Goal: Information Seeking & Learning: Check status

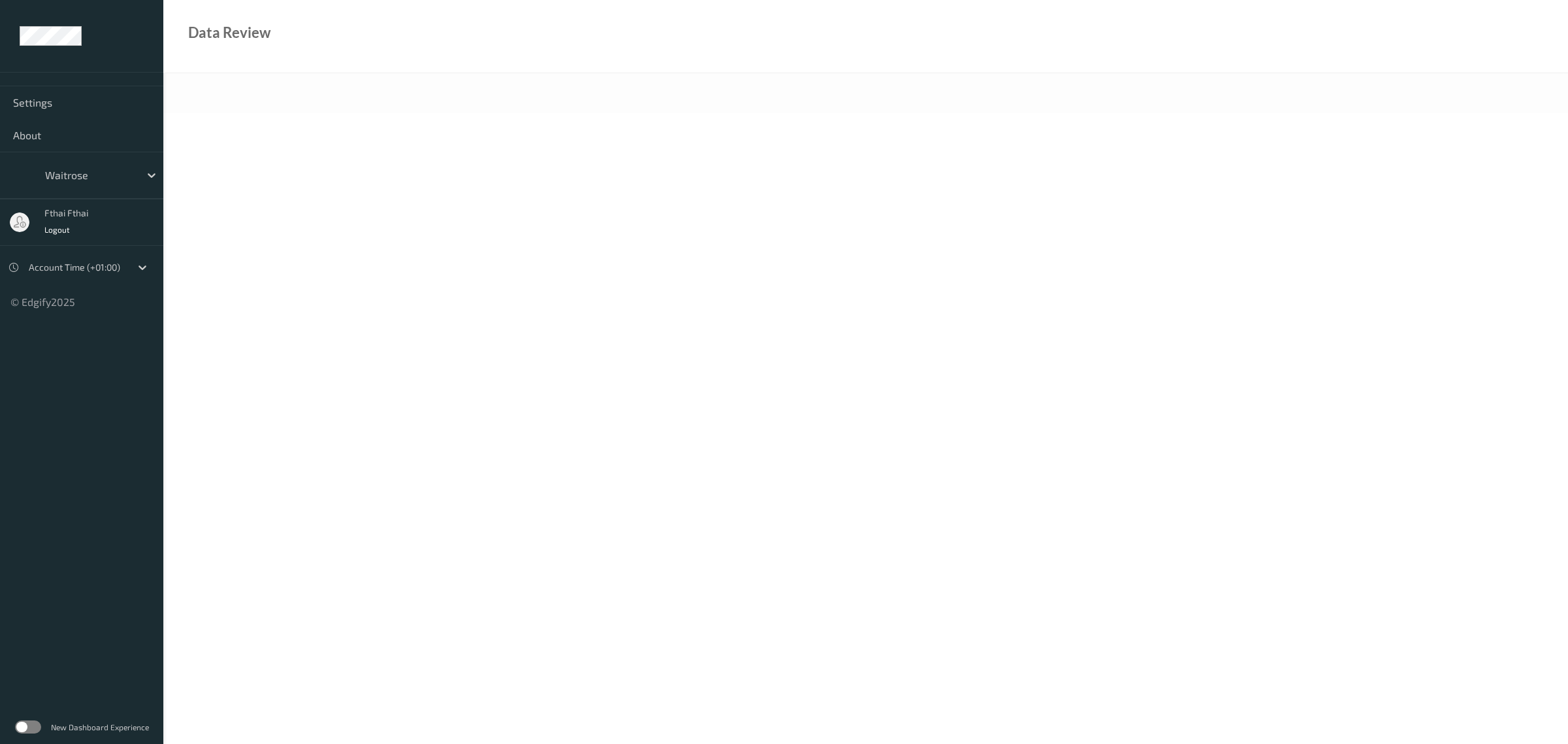
click at [321, 184] on body "Settings About waitrose fthai fthai Logout Account Time (+01:00) © Edgify 2025 …" at bounding box center [784, 372] width 1568 height 744
click at [442, 15] on div "Data Review" at bounding box center [866, 36] width 1405 height 73
click at [696, 544] on body "Settings About Select... Logout Local (+08:00) © Edgify 2025 New Dashboard Expe…" at bounding box center [784, 372] width 1568 height 744
click at [106, 191] on div "Select..." at bounding box center [82, 174] width 164 height 47
click at [119, 174] on div at bounding box center [89, 175] width 88 height 16
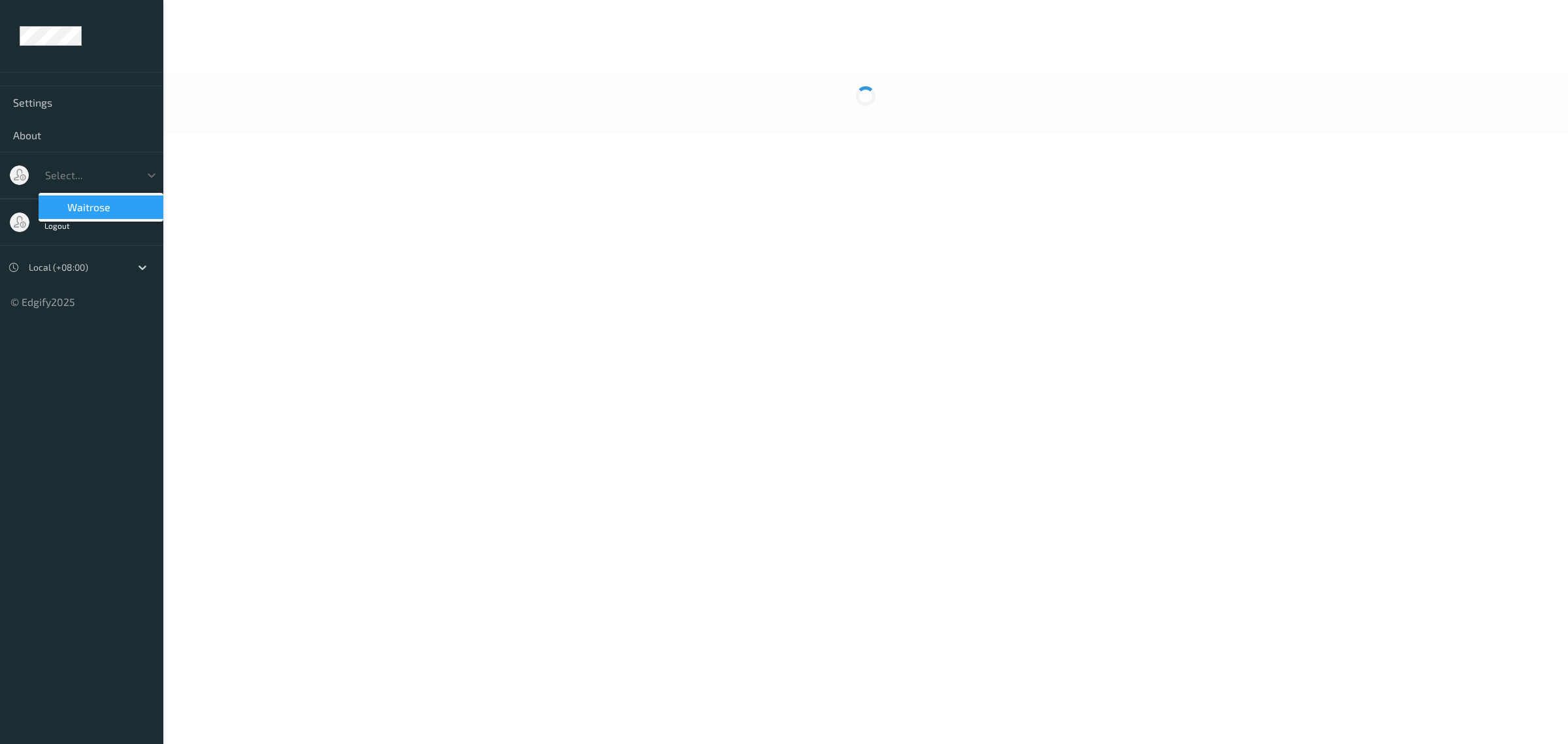
click at [141, 201] on div "waitrose" at bounding box center [101, 207] width 109 height 13
click at [423, 539] on body "Settings About waitrose fthai fthai Logout Account Time (+01:00) © Edgify 2025 …" at bounding box center [784, 372] width 1568 height 744
drag, startPoint x: 109, startPoint y: 195, endPoint x: 136, endPoint y: 171, distance: 36.1
click at [109, 188] on div "waitrose" at bounding box center [82, 174] width 164 height 47
click at [109, 188] on div "waitrose" at bounding box center [101, 175] width 125 height 25
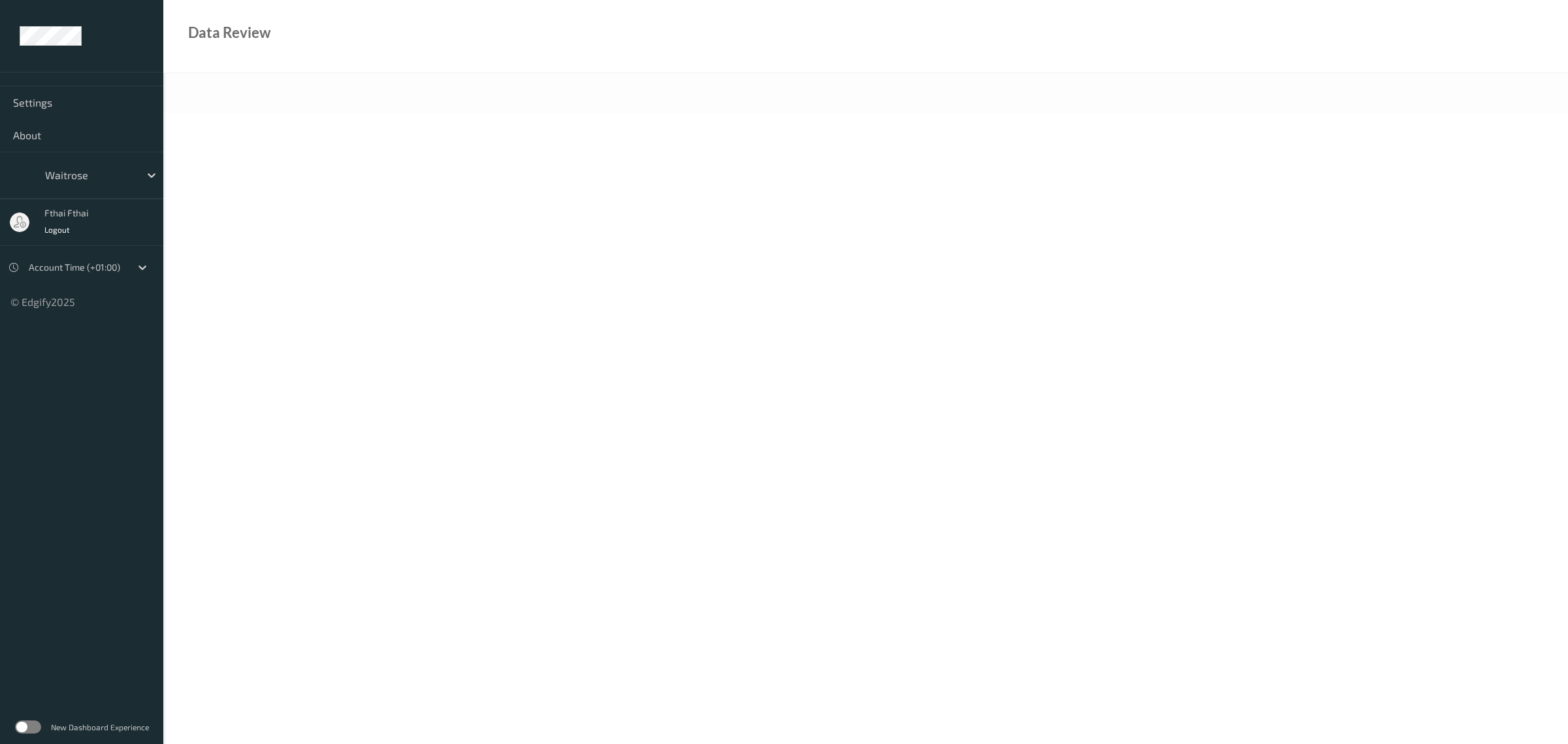
click at [119, 171] on div at bounding box center [89, 175] width 88 height 16
click at [151, 175] on icon at bounding box center [151, 175] width 13 height 13
click at [76, 225] on div "Logout" at bounding box center [66, 229] width 44 height 13
click at [106, 183] on div "waitrose" at bounding box center [89, 175] width 101 height 21
click at [144, 209] on div "✔  waitrose" at bounding box center [101, 207] width 109 height 13
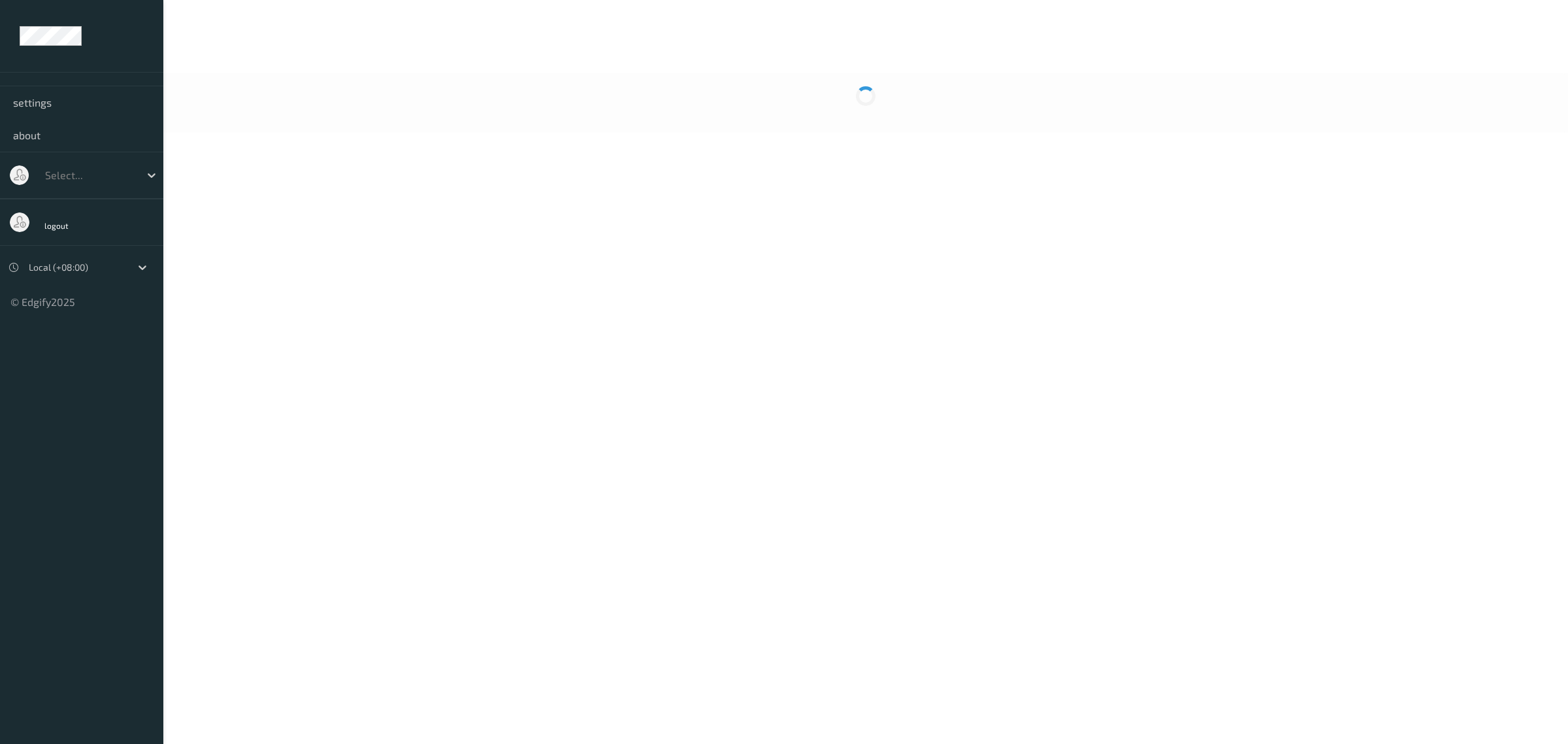
click at [31, 727] on ul "settings about Select... logout Local (+08:00) © Edgify 2025 newDashboard" at bounding box center [82, 372] width 164 height 744
click at [36, 727] on label at bounding box center [28, 727] width 26 height 13
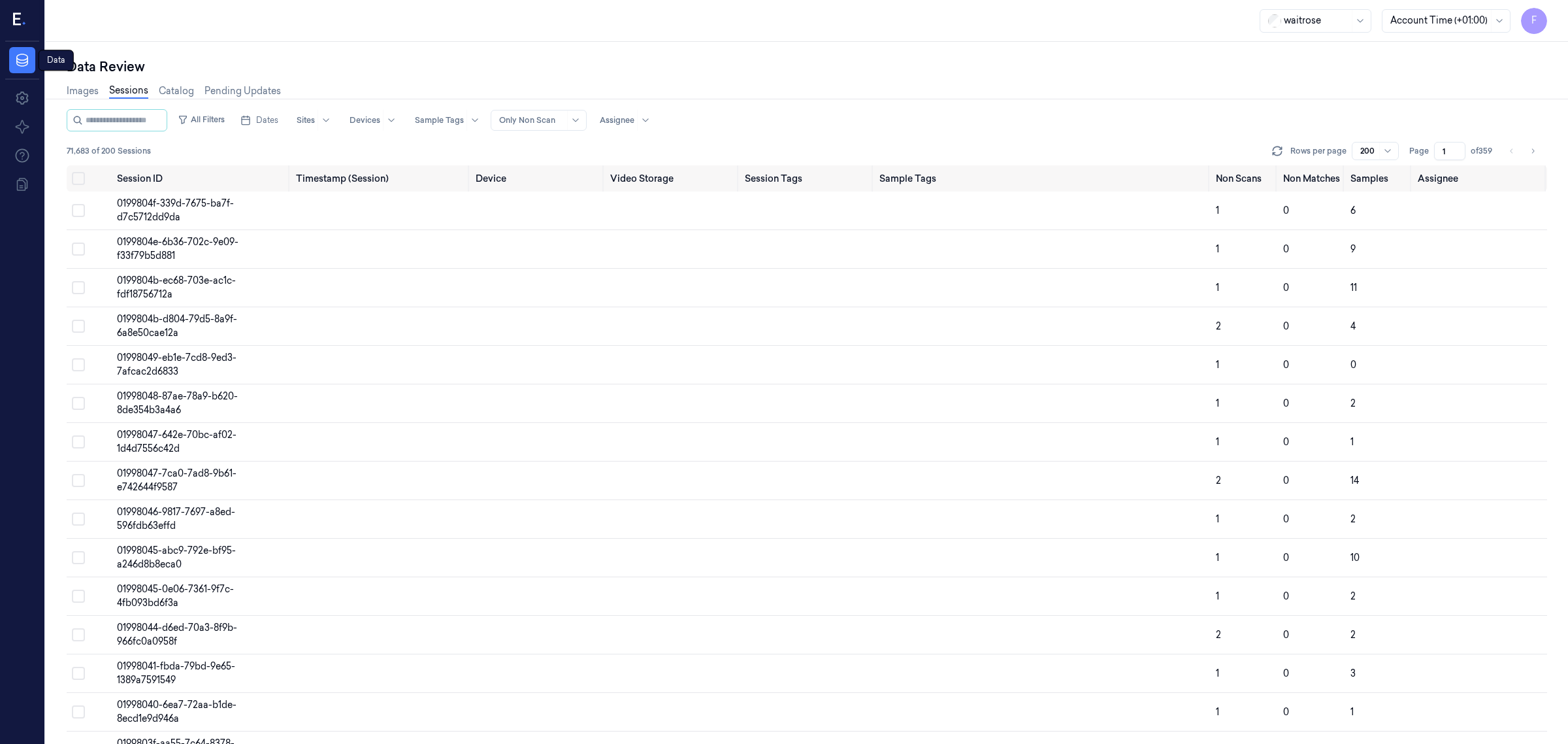
click at [21, 19] on icon at bounding box center [20, 20] width 13 height 20
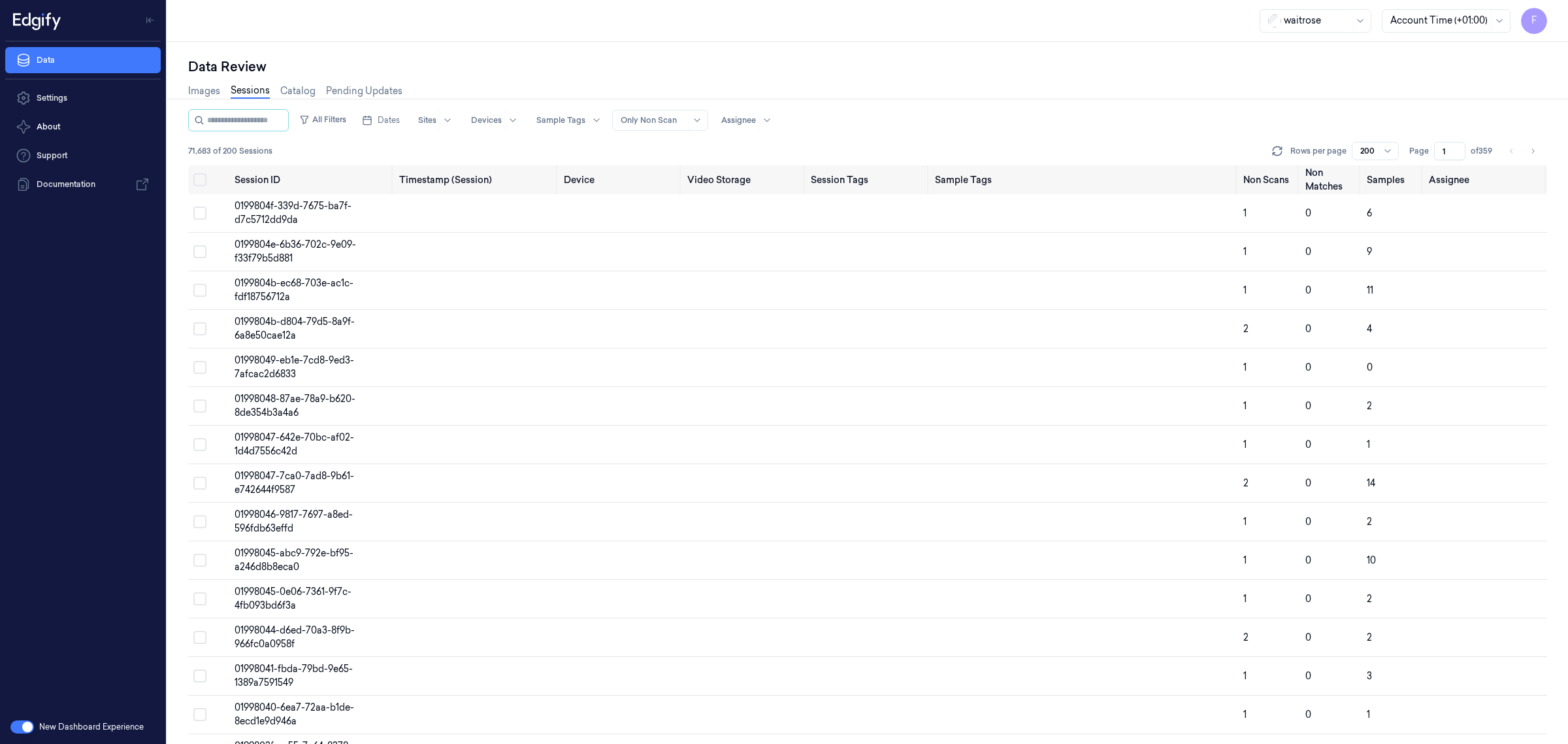
click at [31, 726] on button "button" at bounding box center [22, 727] width 23 height 13
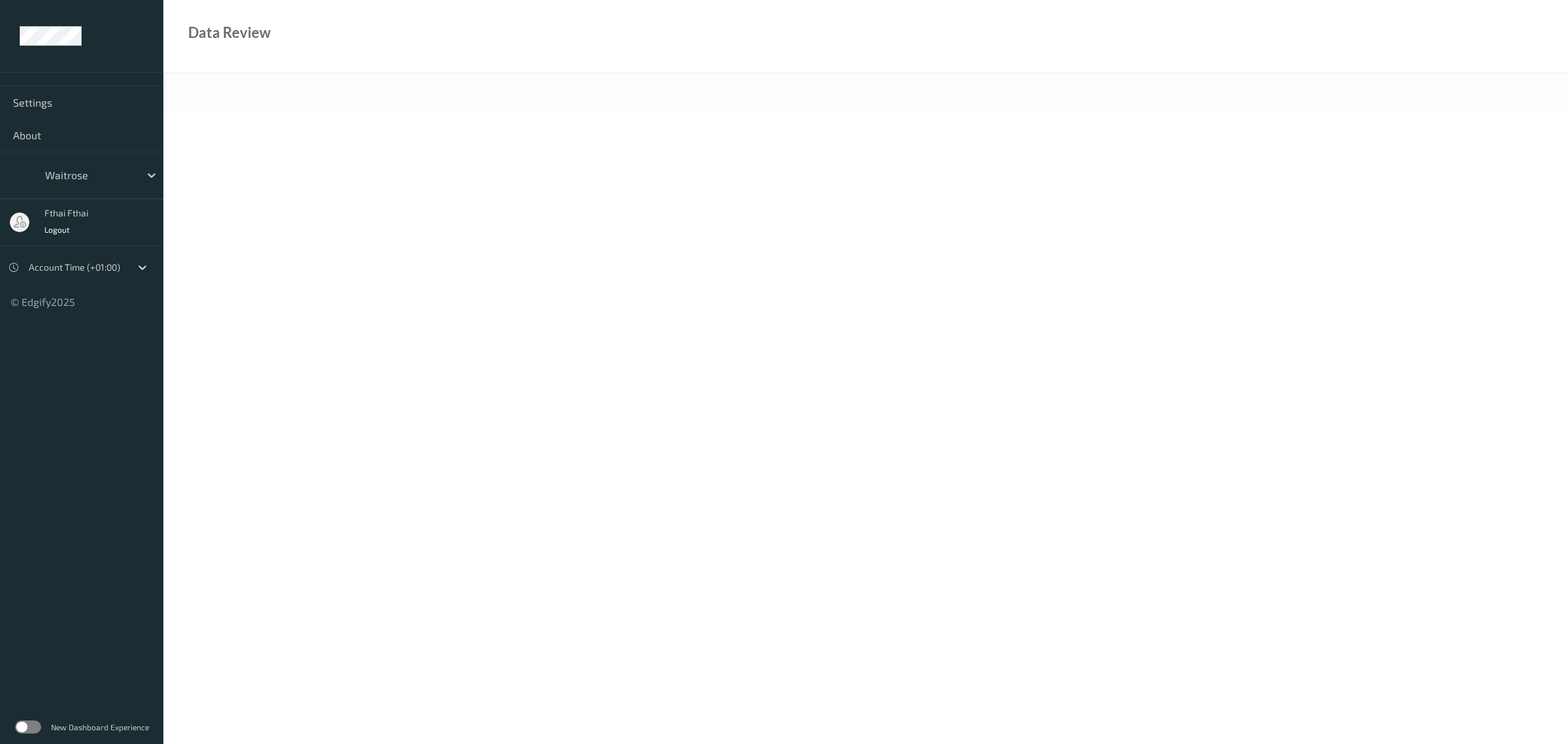
click at [462, 154] on body "Settings About waitrose fthai fthai Logout Account Time (+01:00) © Edgify 2025 …" at bounding box center [784, 372] width 1568 height 744
click at [28, 727] on label at bounding box center [28, 727] width 26 height 13
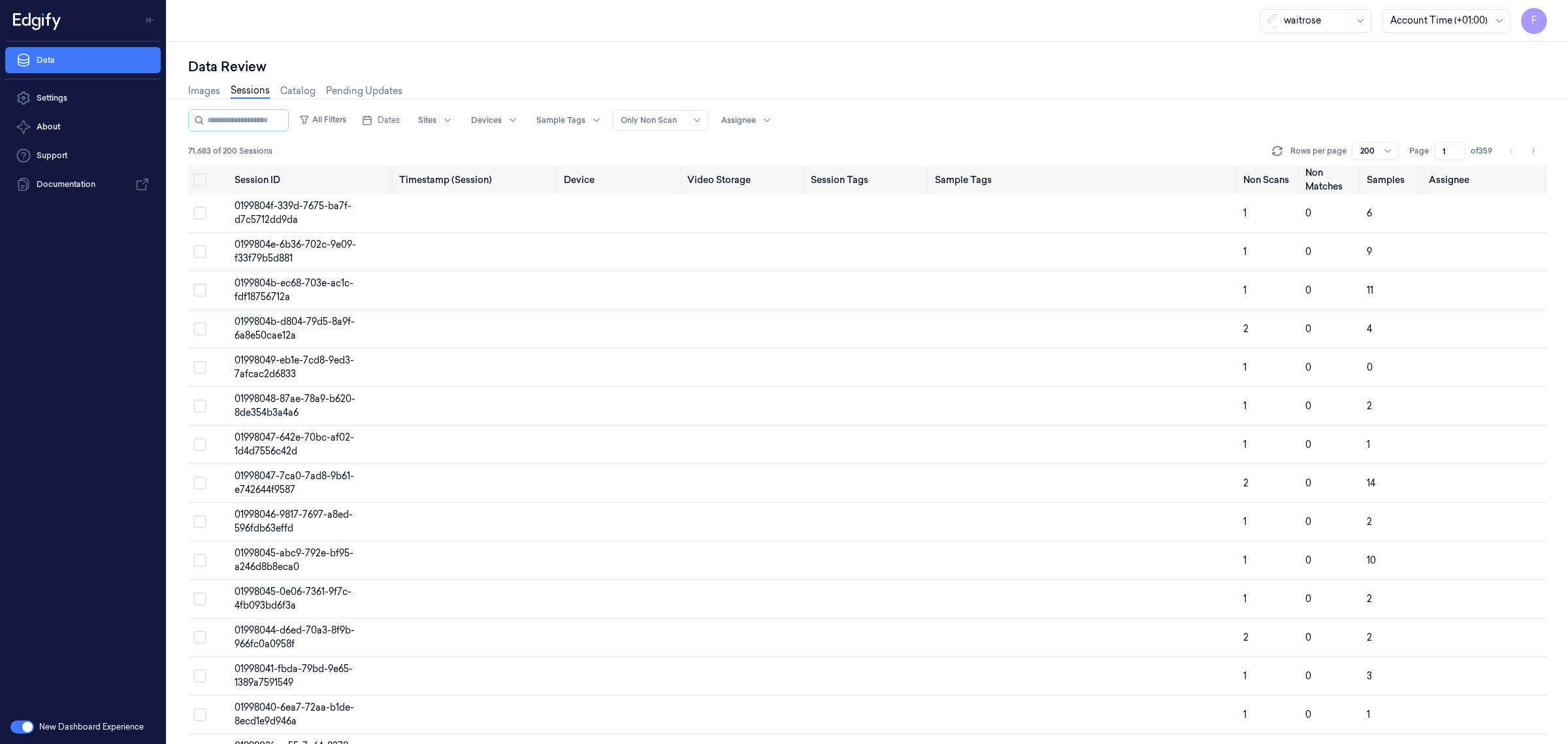
click at [1218, 115] on div "All Filters Dates Sites Devices Sample Tags Alert Type Only Non Scan Assignee" at bounding box center [868, 120] width 1359 height 22
click at [393, 119] on span "Dates" at bounding box center [389, 120] width 22 height 12
click at [343, 122] on button "All Filters" at bounding box center [323, 120] width 58 height 21
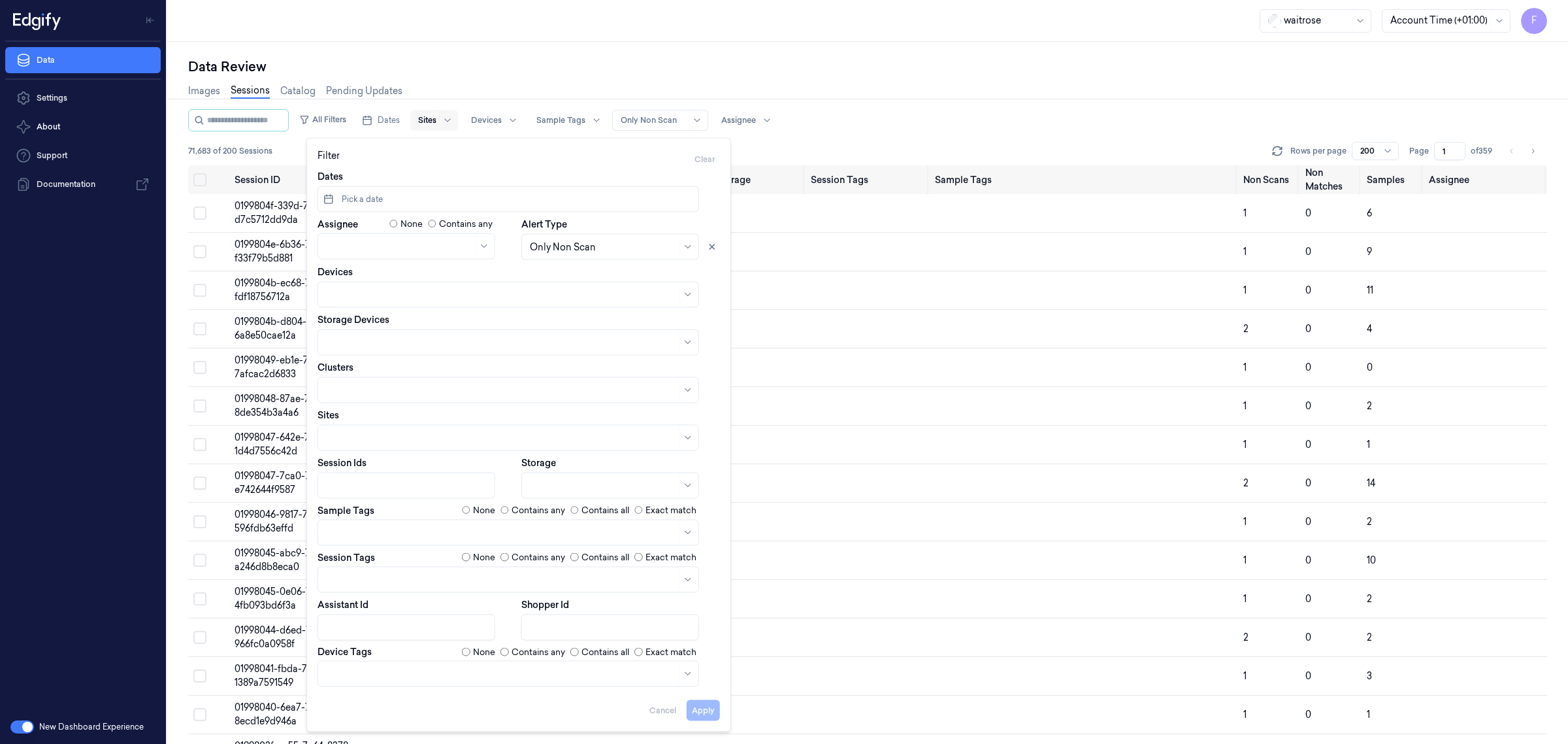
click at [423, 122] on div "Sites" at bounding box center [434, 120] width 48 height 21
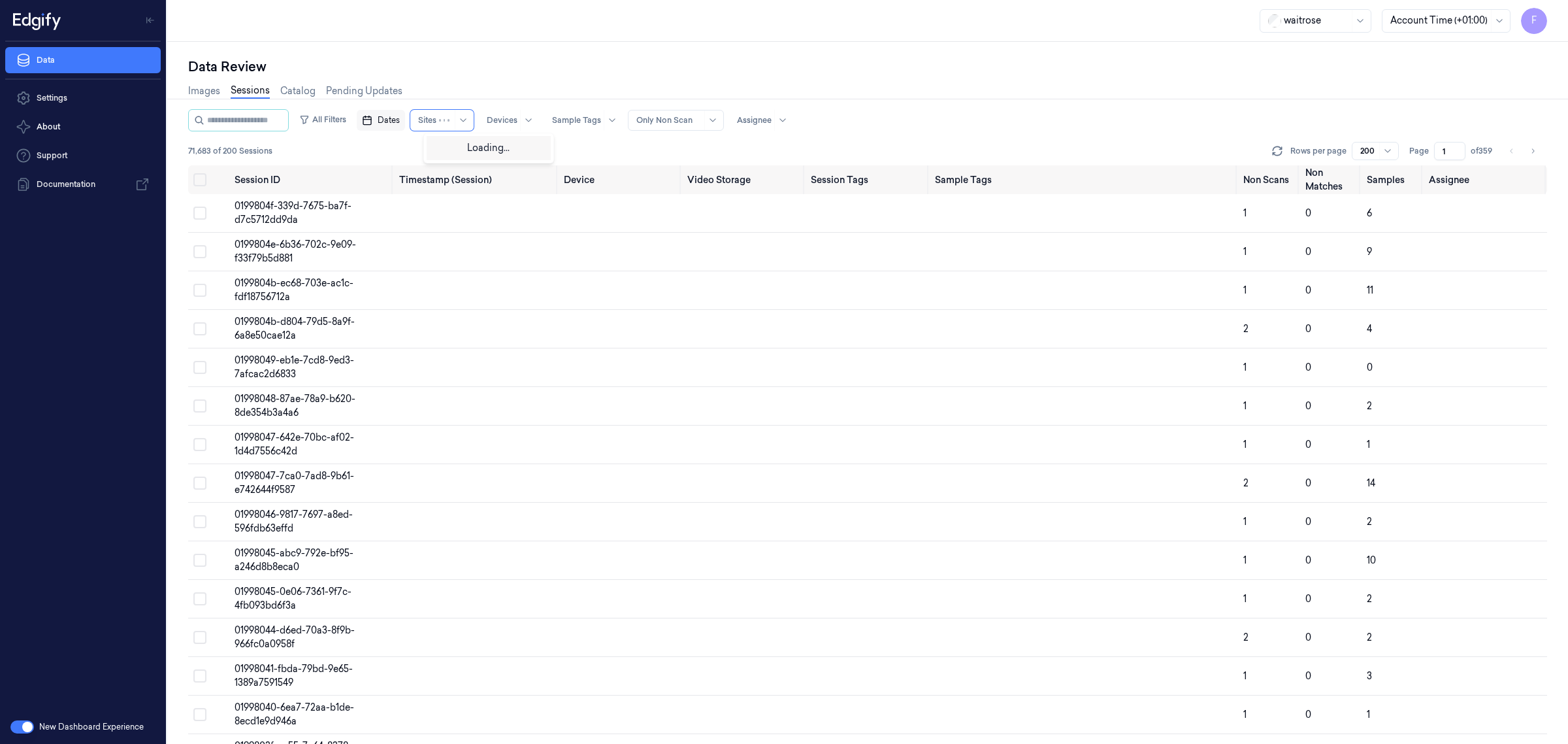
click at [400, 119] on span "Dates" at bounding box center [389, 120] width 22 height 12
click at [458, 275] on button "24" at bounding box center [452, 278] width 21 height 21
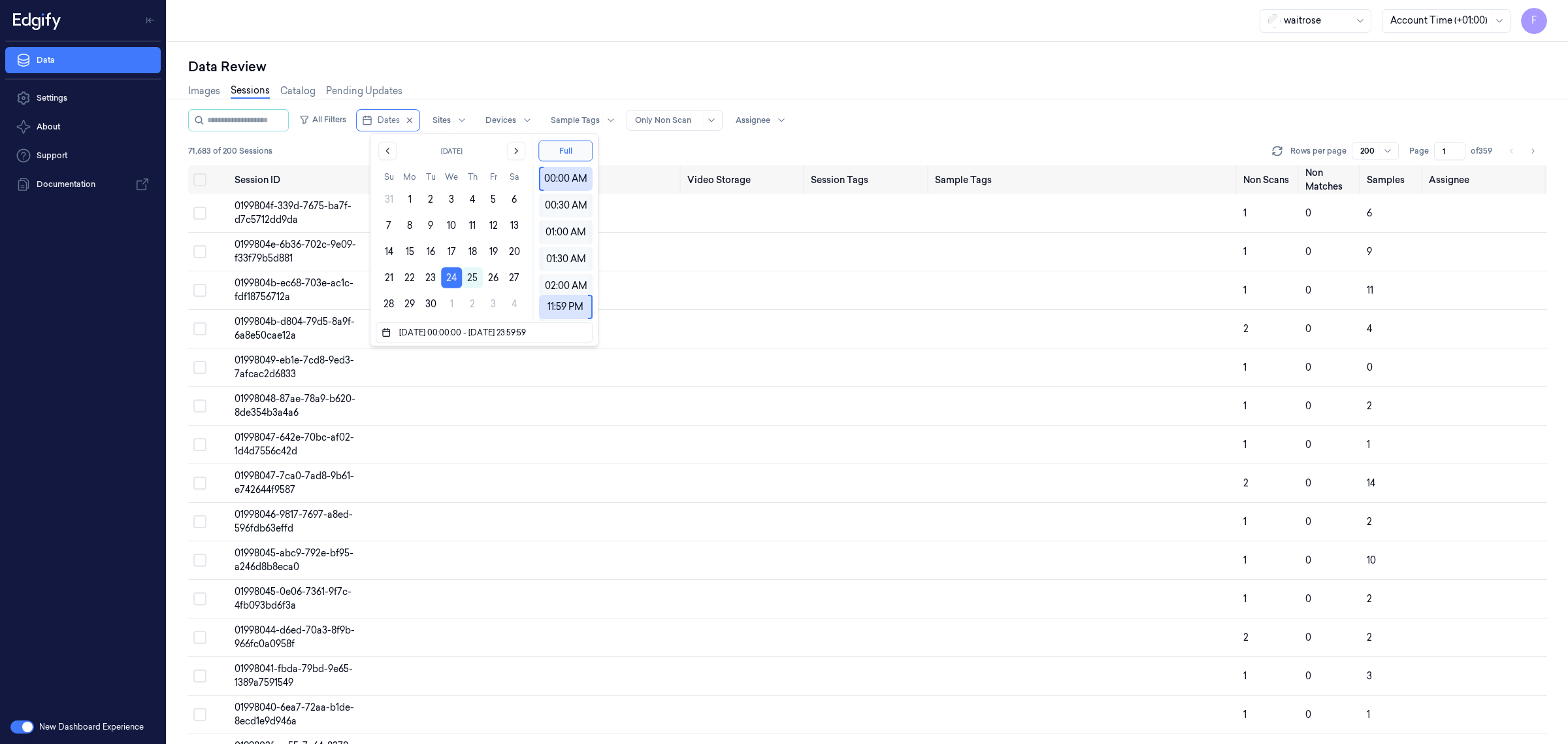
click at [458, 275] on button "24" at bounding box center [452, 278] width 21 height 21
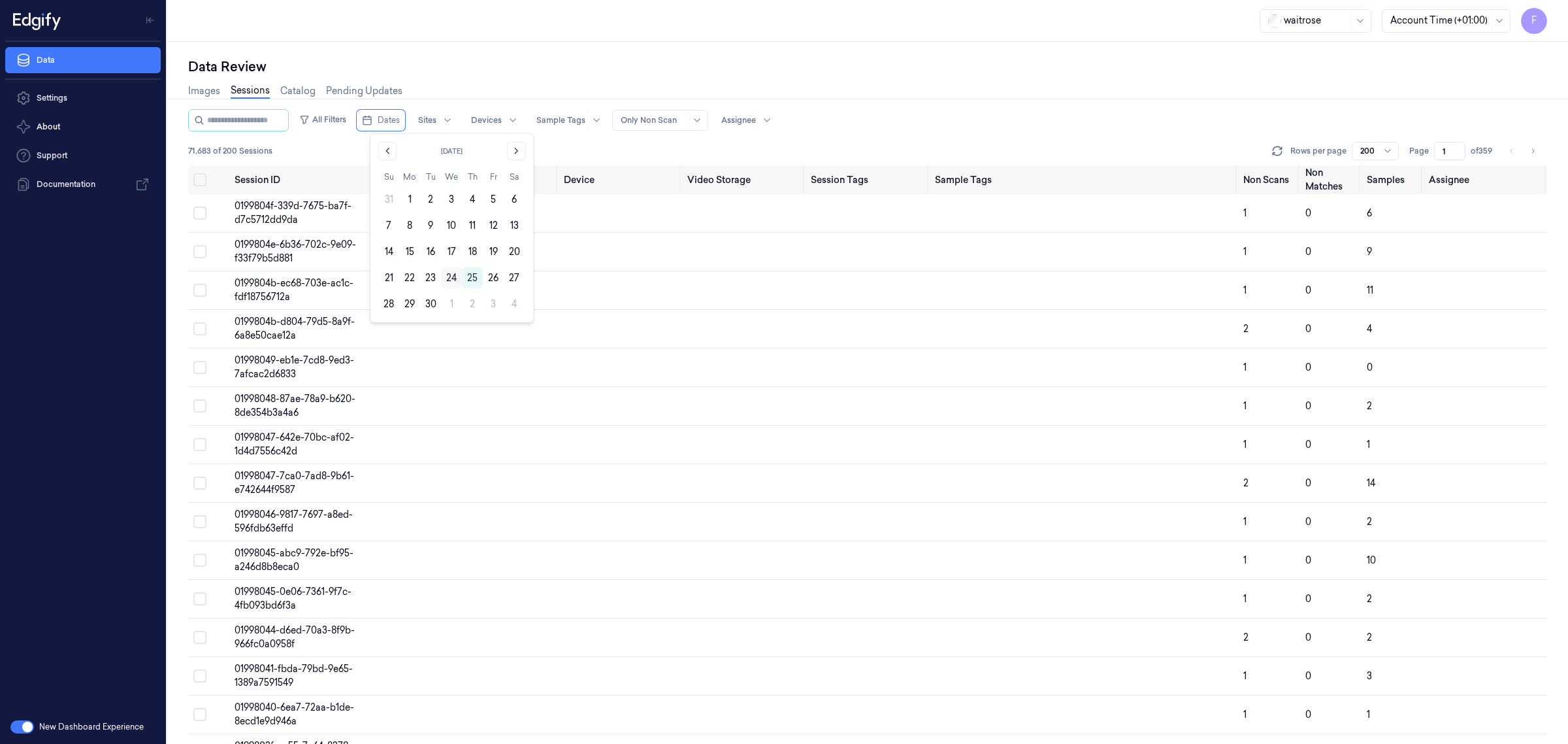
click at [459, 272] on button "24" at bounding box center [452, 278] width 21 height 21
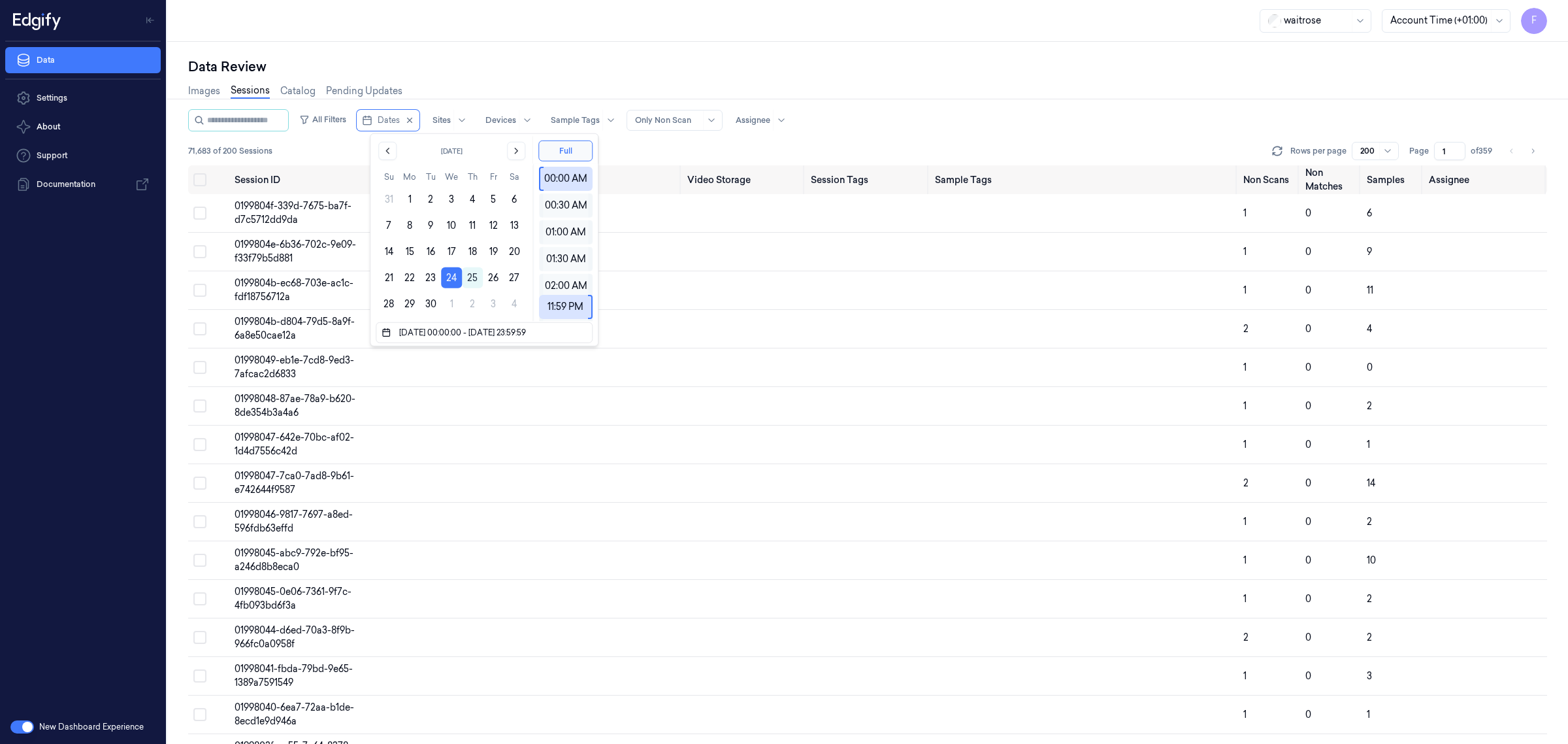
click at [1036, 117] on div "All Filters Dates Sites Devices Sample Tags Alert Type Only Non Scan Assignee" at bounding box center [868, 120] width 1359 height 22
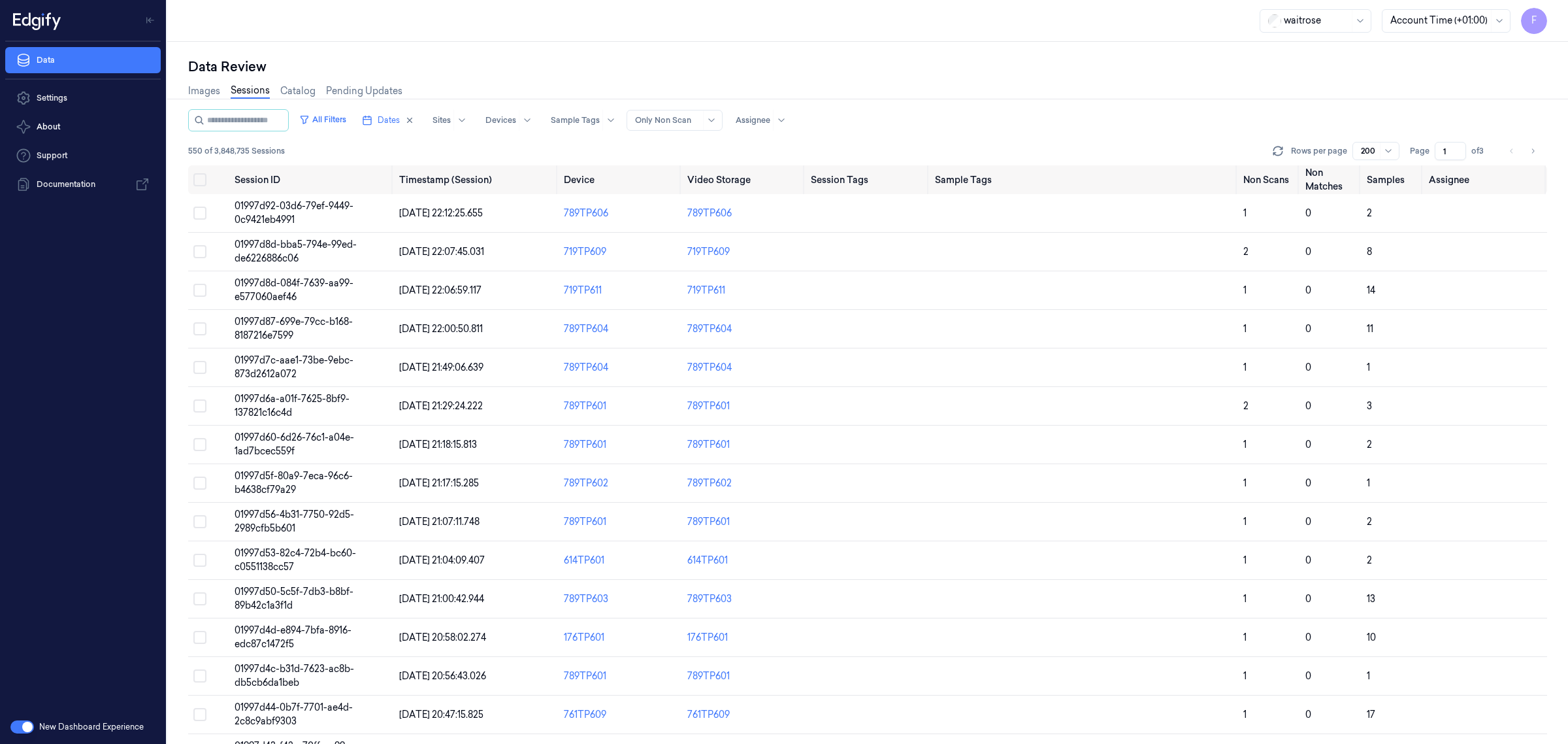
click at [442, 138] on div "All Filters Dates Sites Devices Sample Tags Alert Type Only Non Scan Assignee 5…" at bounding box center [868, 137] width 1359 height 56
click at [1454, 33] on div "waitrose Account Time (+01:00) F" at bounding box center [1403, 20] width 287 height 26
click at [1461, 19] on div at bounding box center [1439, 20] width 98 height 13
click at [1388, 150] on icon at bounding box center [1388, 151] width 11 height 11
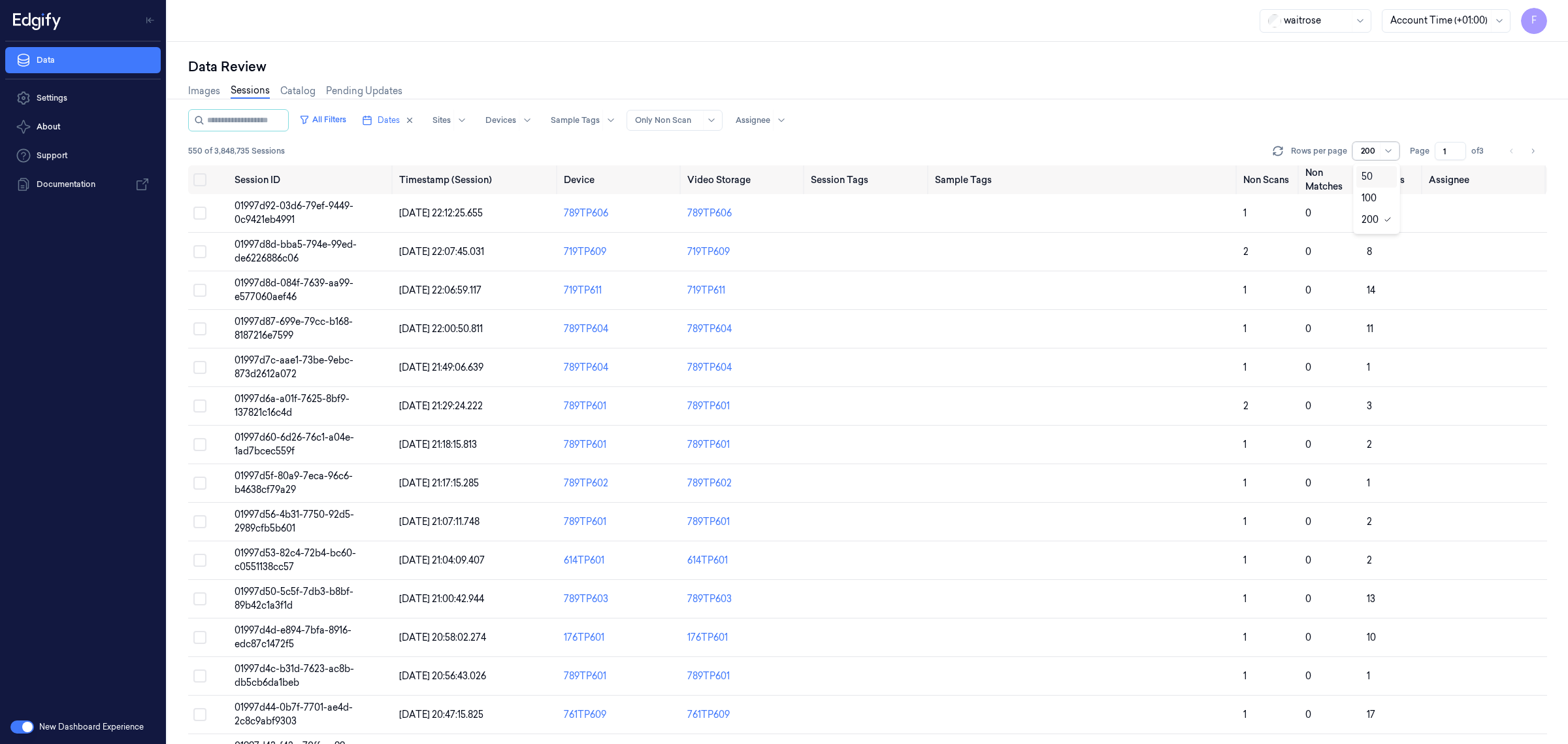
click at [1397, 116] on div "All Filters Dates Sites Devices Sample Tags Alert Type Only Non Scan Assignee" at bounding box center [868, 120] width 1359 height 22
click at [1460, 146] on input "2" at bounding box center [1450, 150] width 31 height 19
type input "3"
click at [1460, 146] on input "3" at bounding box center [1450, 150] width 31 height 19
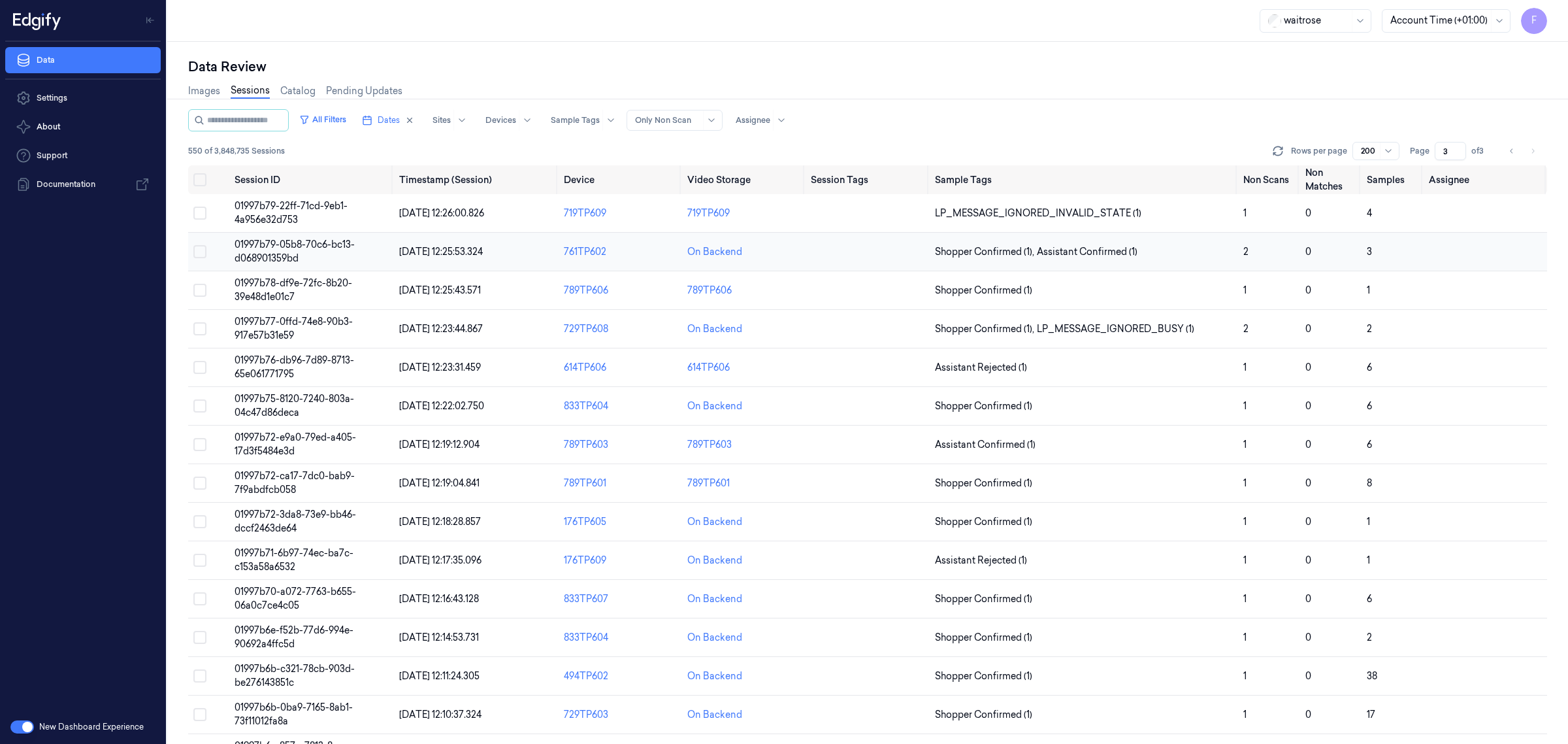
click at [299, 257] on span "01997b79-05b8-70c6-bc13-d068901359bd" at bounding box center [294, 251] width 120 height 26
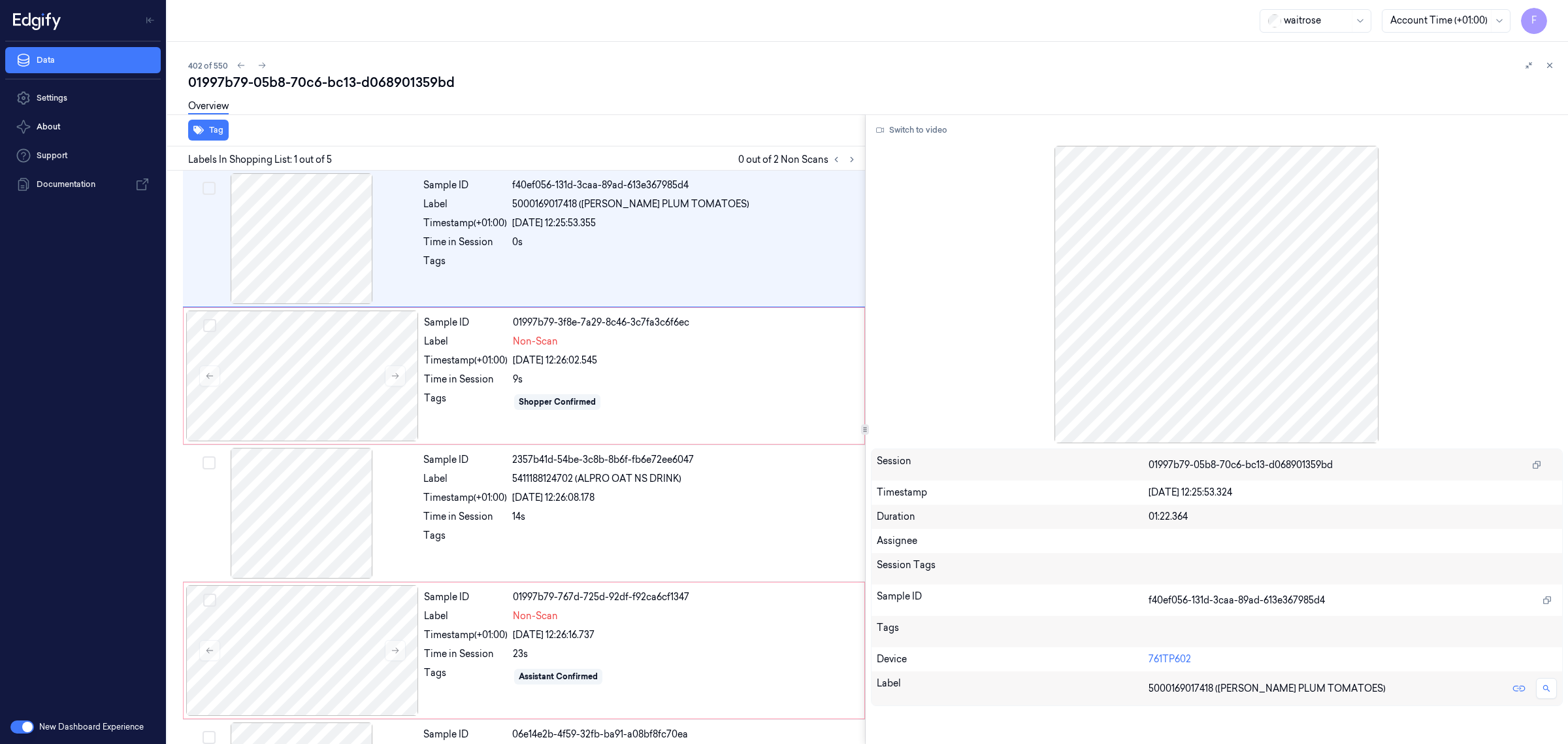
click at [1107, 56] on div "402 of 550 01997b79-05b8-70c6-bc13-d068901359bd Overview Tag Labels In Shopping…" at bounding box center [867, 392] width 1401 height 702
click at [1387, 515] on div "01:22.364" at bounding box center [1353, 516] width 408 height 13
click at [1405, 561] on div at bounding box center [1353, 569] width 408 height 21
click at [1511, 554] on div "Session Tags" at bounding box center [1217, 569] width 691 height 31
click at [1553, 66] on icon at bounding box center [1550, 65] width 9 height 9
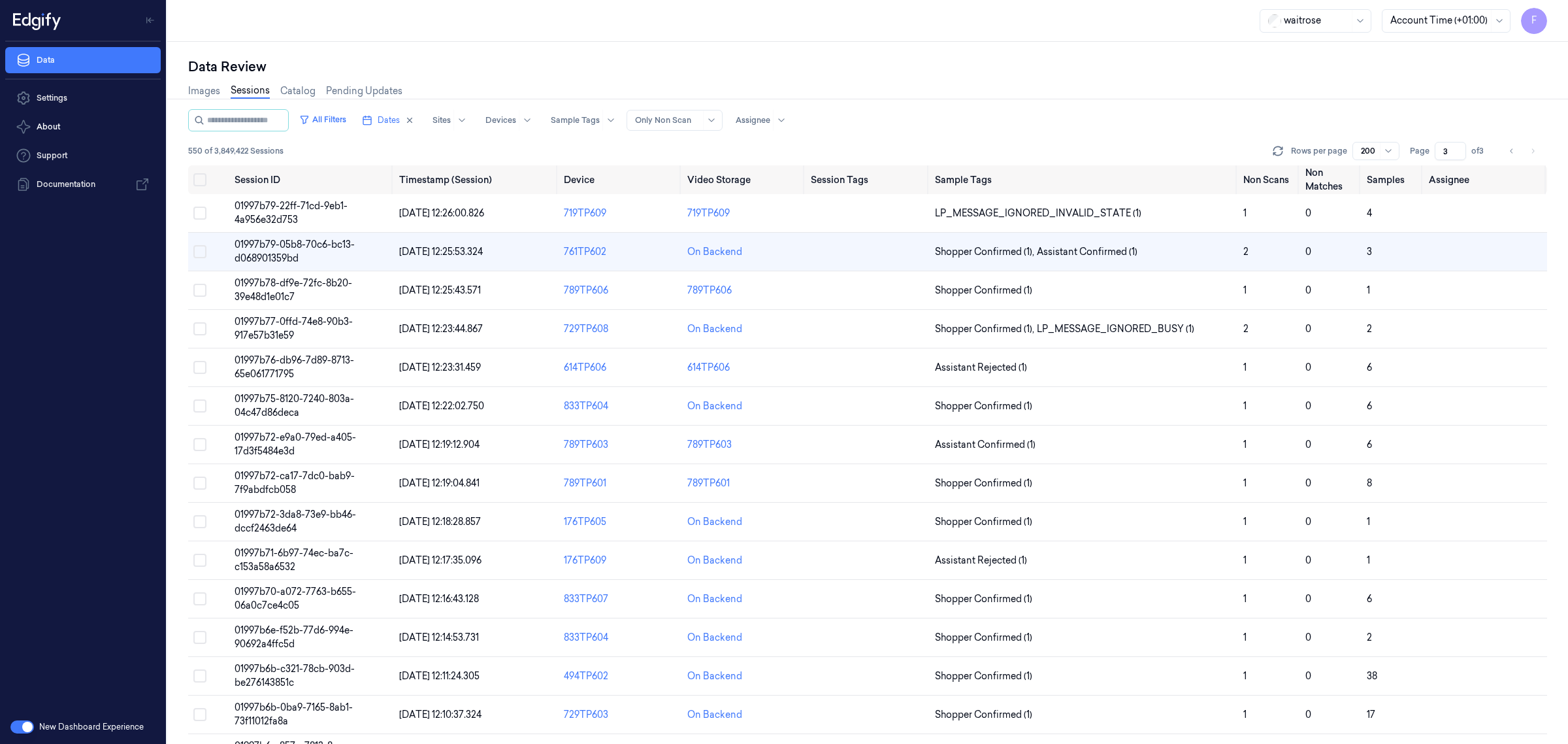
click at [1163, 93] on div "Images Sessions Catalog Pending Updates" at bounding box center [868, 92] width 1359 height 33
click at [197, 180] on button "Select all" at bounding box center [199, 180] width 13 height 13
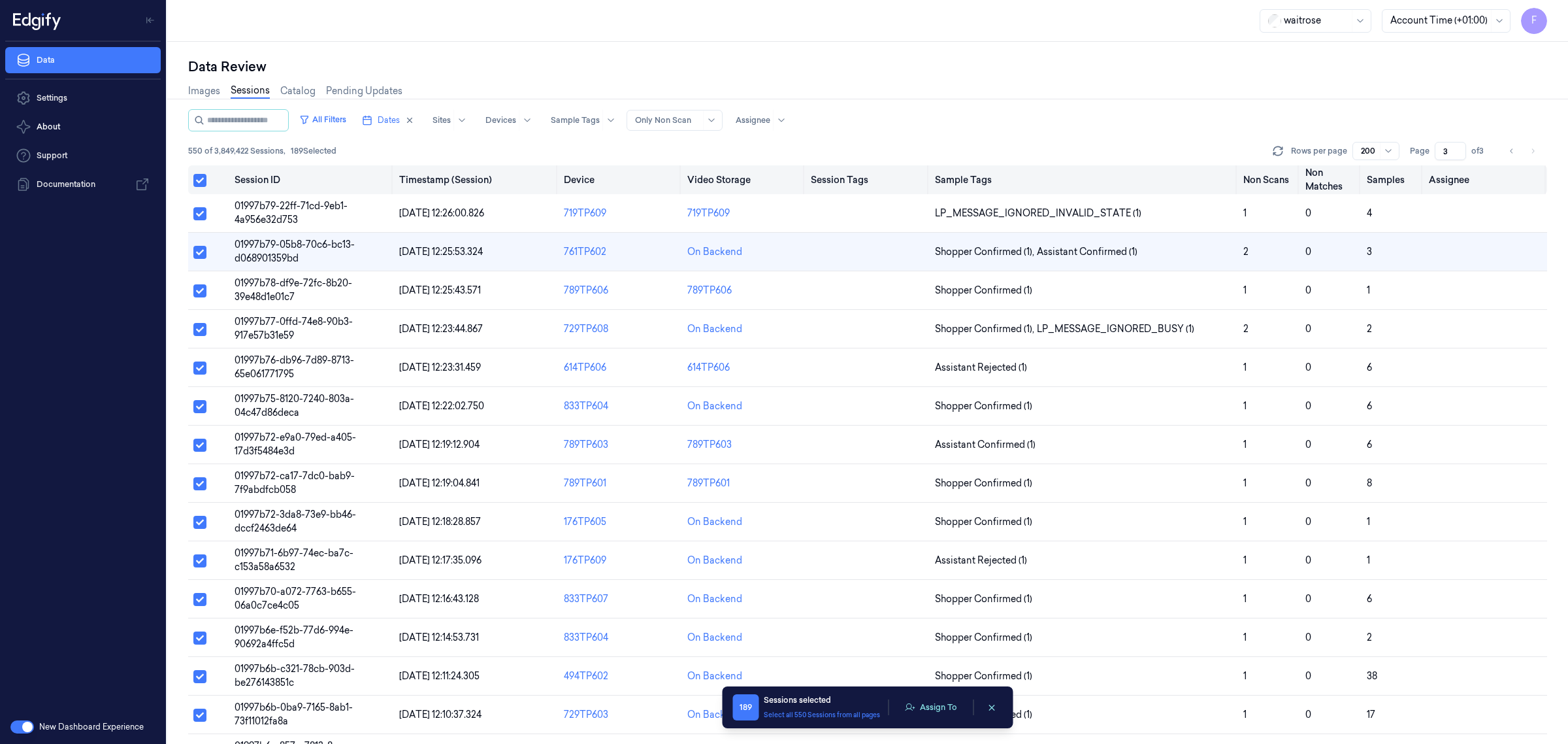
click at [197, 180] on button "Select all" at bounding box center [199, 180] width 13 height 13
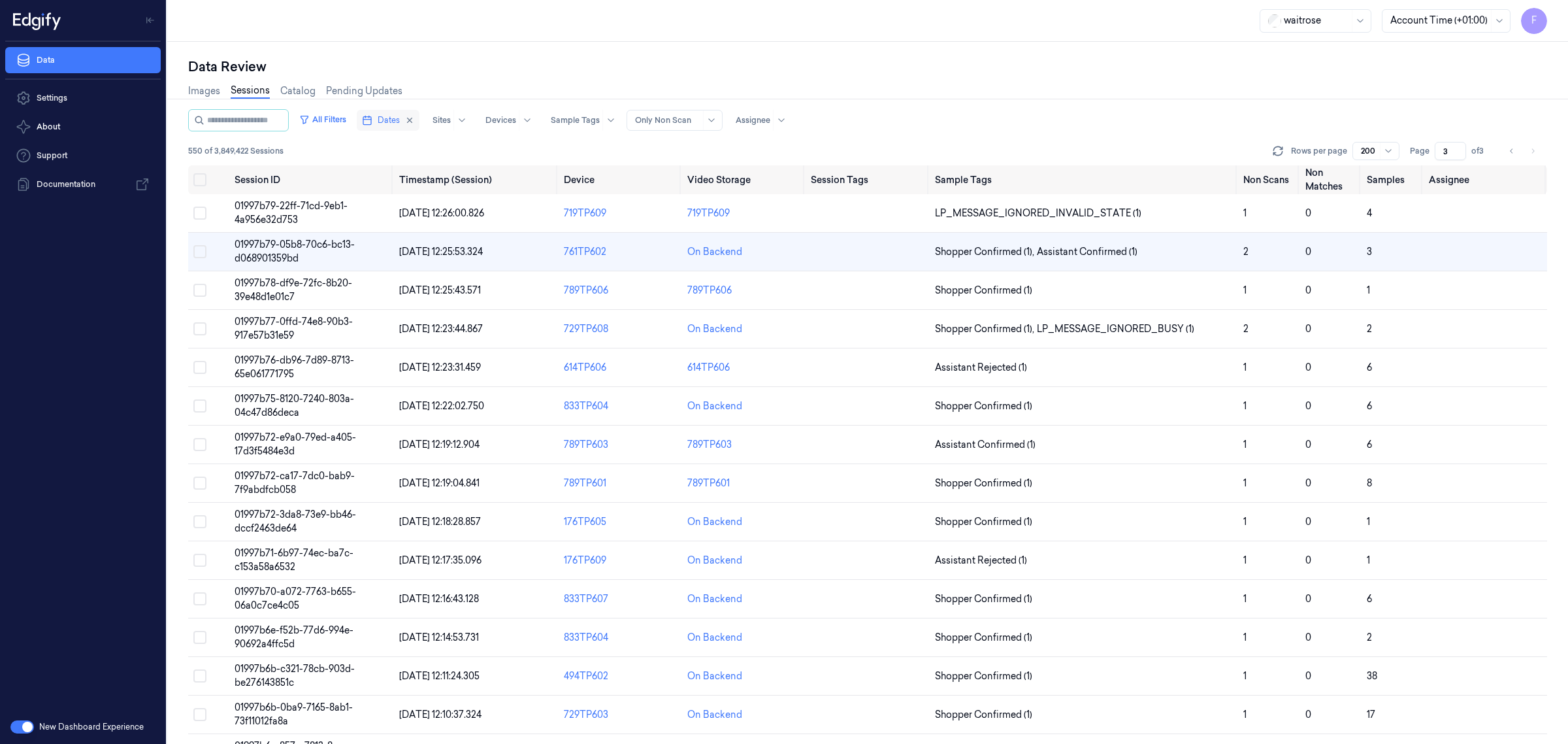
click at [388, 122] on button "Dates" at bounding box center [388, 120] width 63 height 21
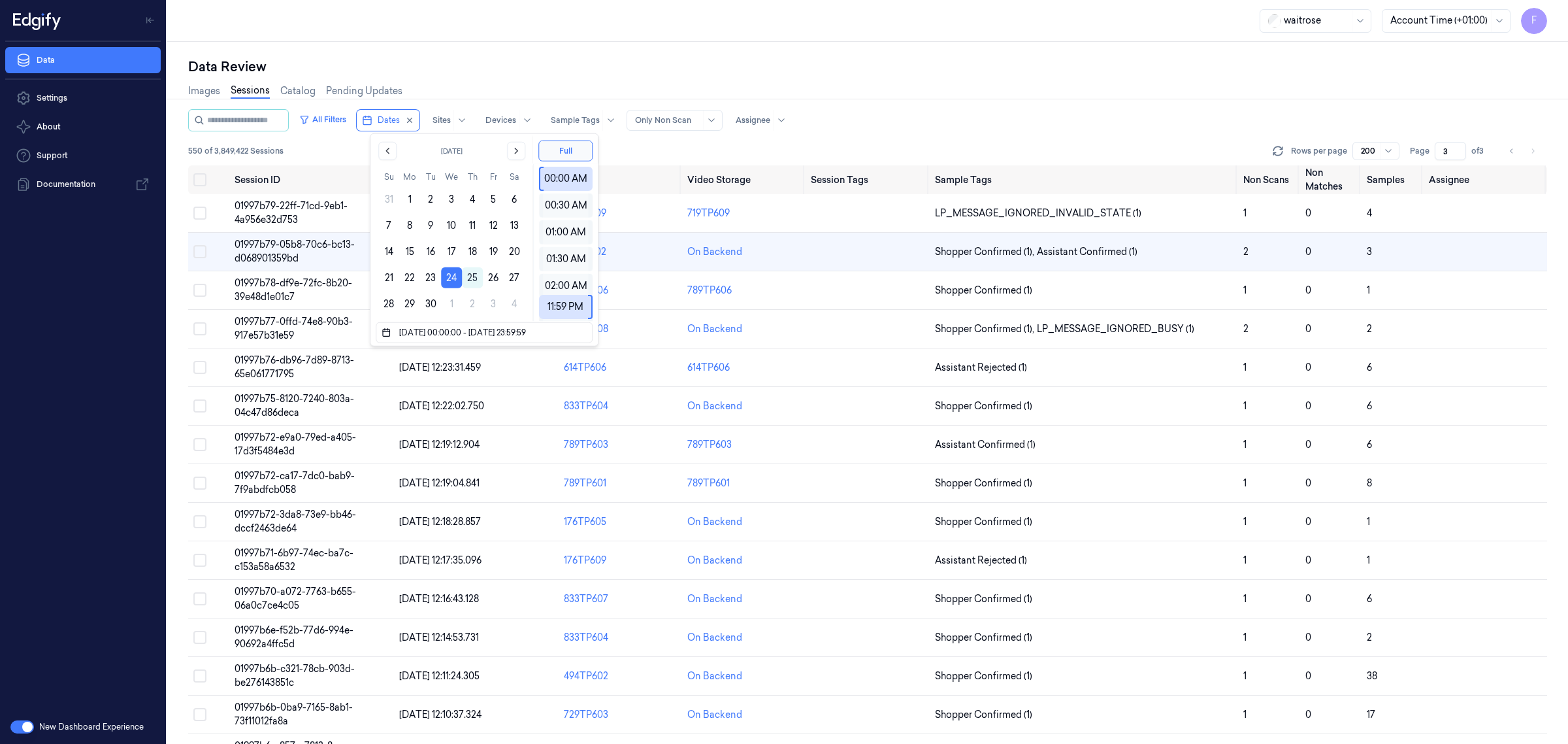
click at [996, 122] on div "All Filters Dates Sites Devices Sample Tags Alert Type Only Non Scan Assignee" at bounding box center [868, 120] width 1359 height 22
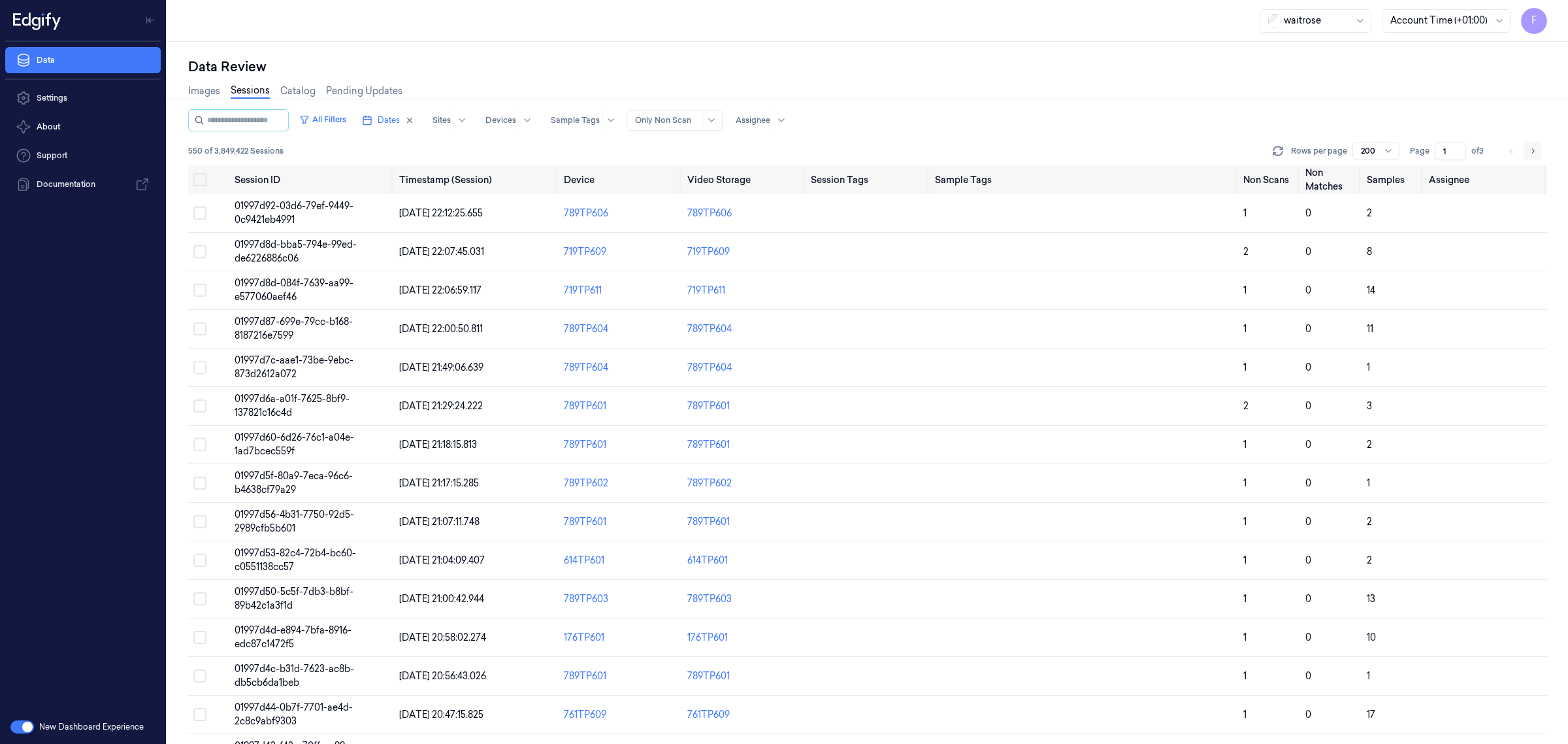
click at [1530, 152] on icon "Go to next page" at bounding box center [1532, 151] width 8 height 11
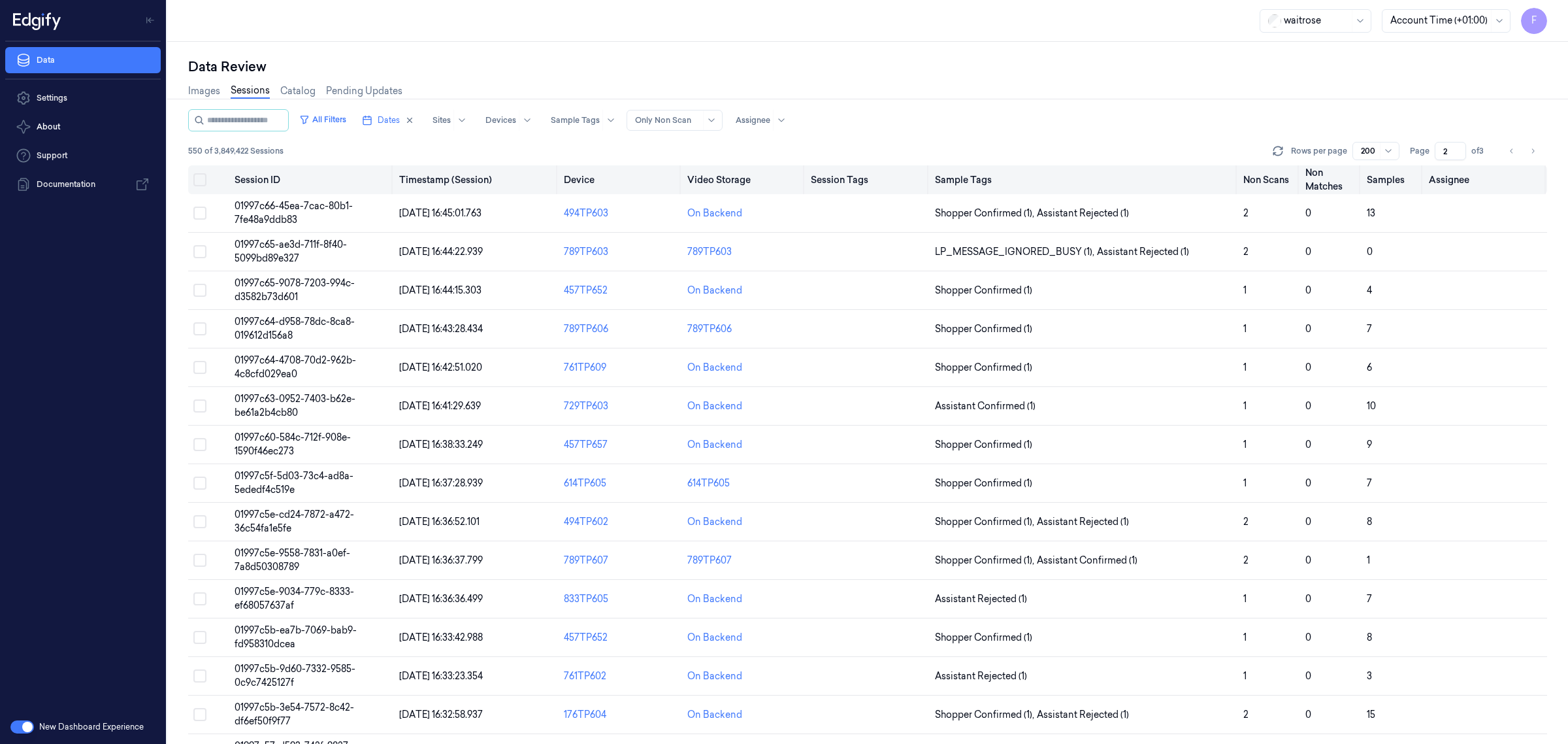
click at [199, 180] on button "Select all" at bounding box center [199, 180] width 13 height 13
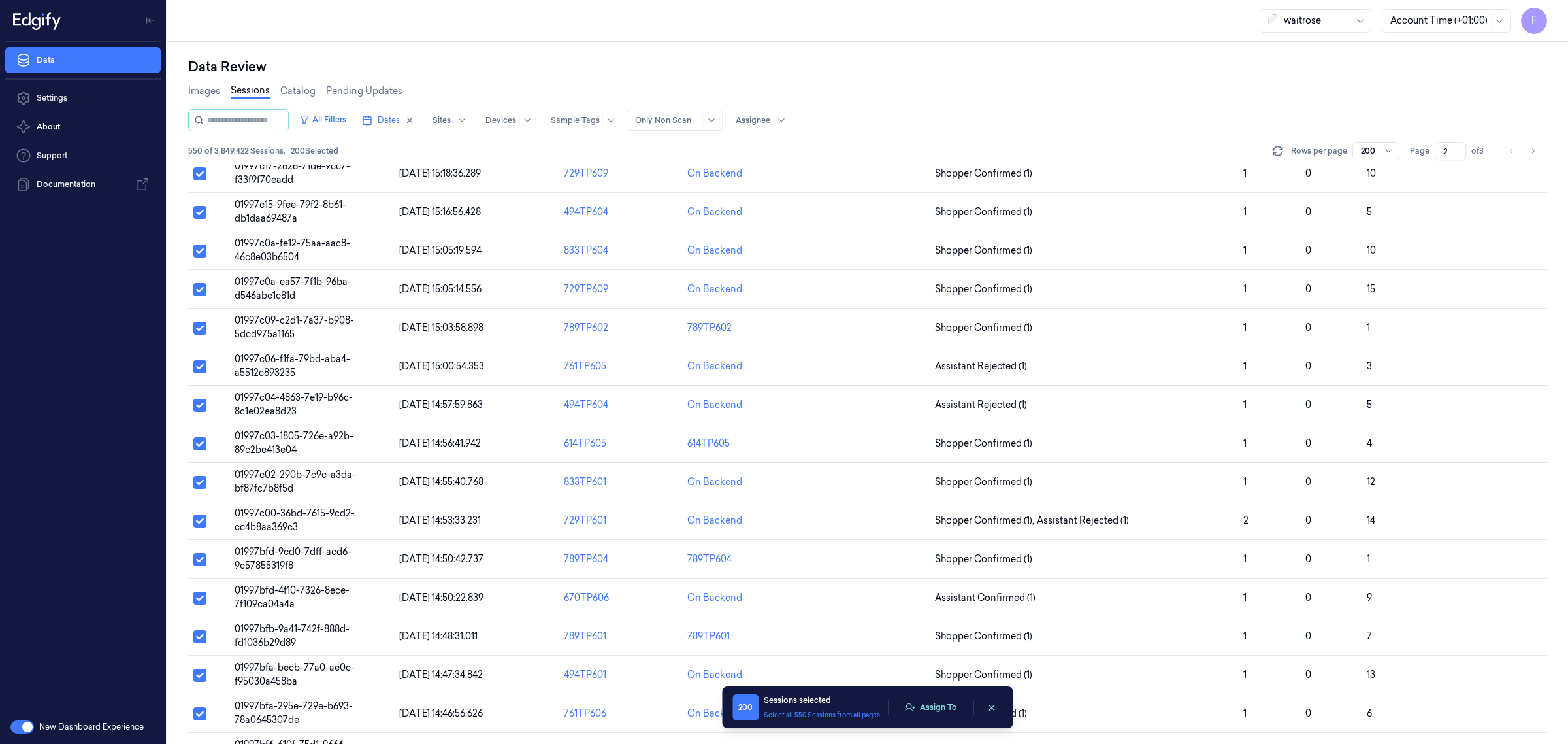
scroll to position [3351, 0]
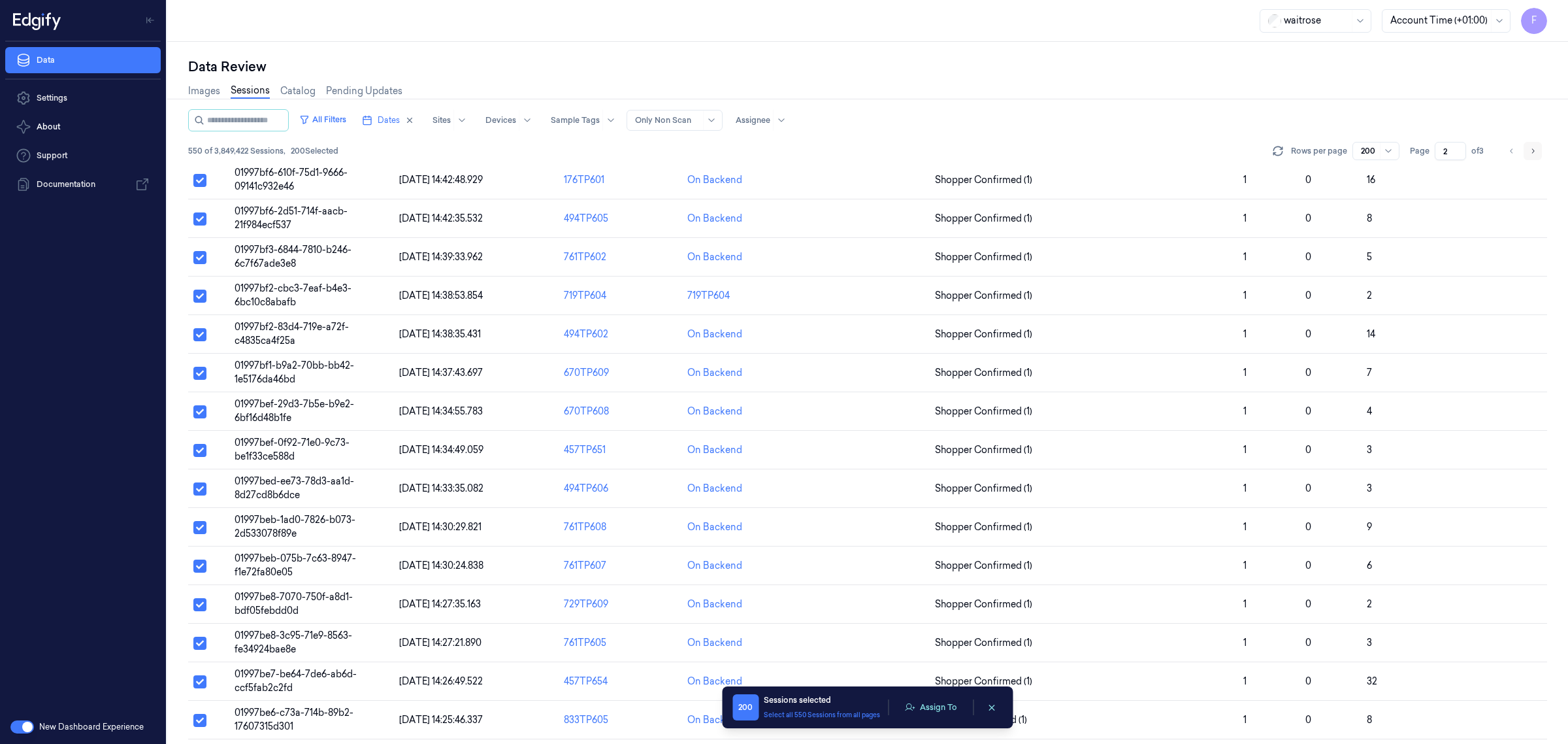
click at [1531, 150] on icon "Go to next page" at bounding box center [1532, 151] width 8 height 11
type input "3"
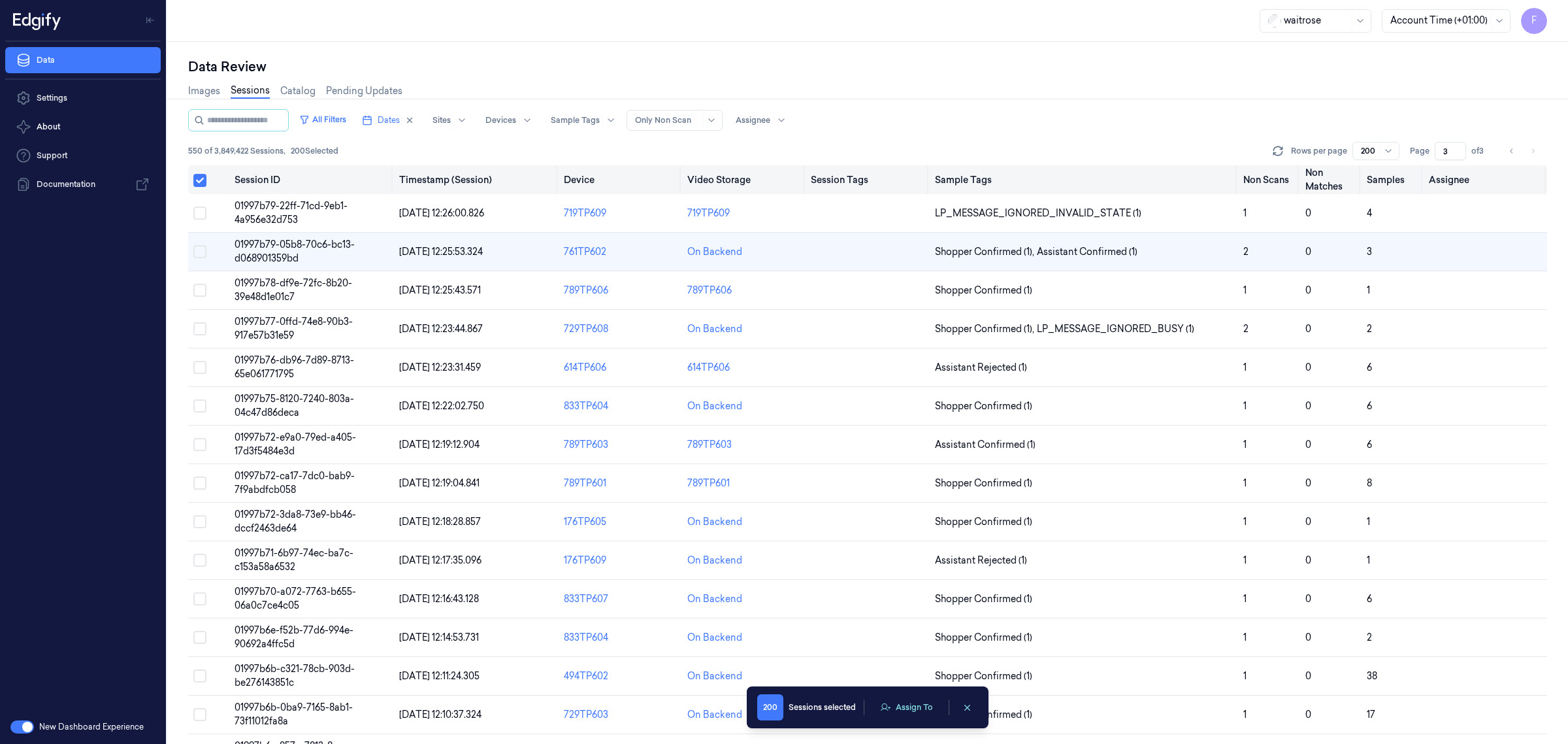
click at [204, 176] on button "Select all" at bounding box center [199, 180] width 13 height 13
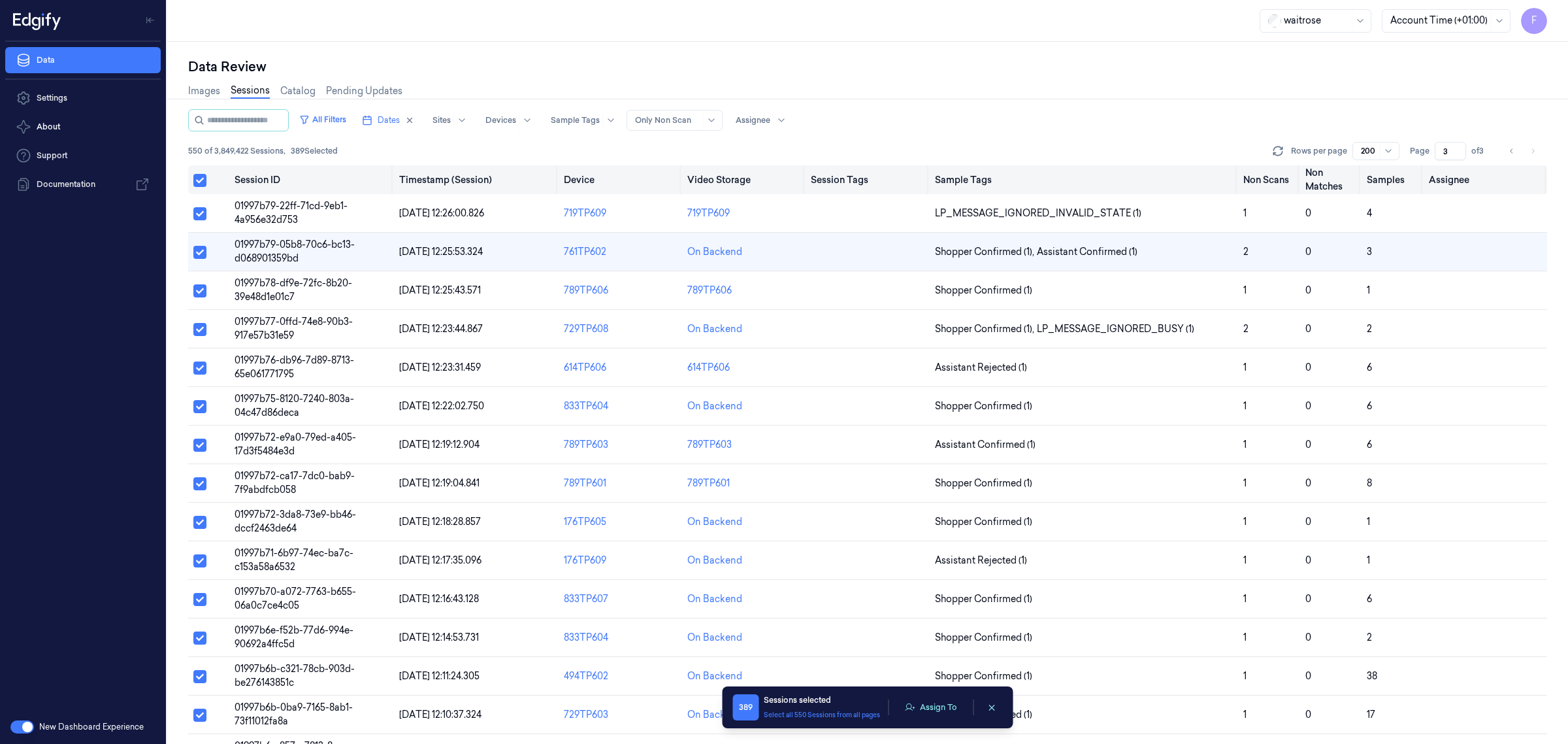
click at [204, 176] on button "Select all" at bounding box center [199, 180] width 13 height 13
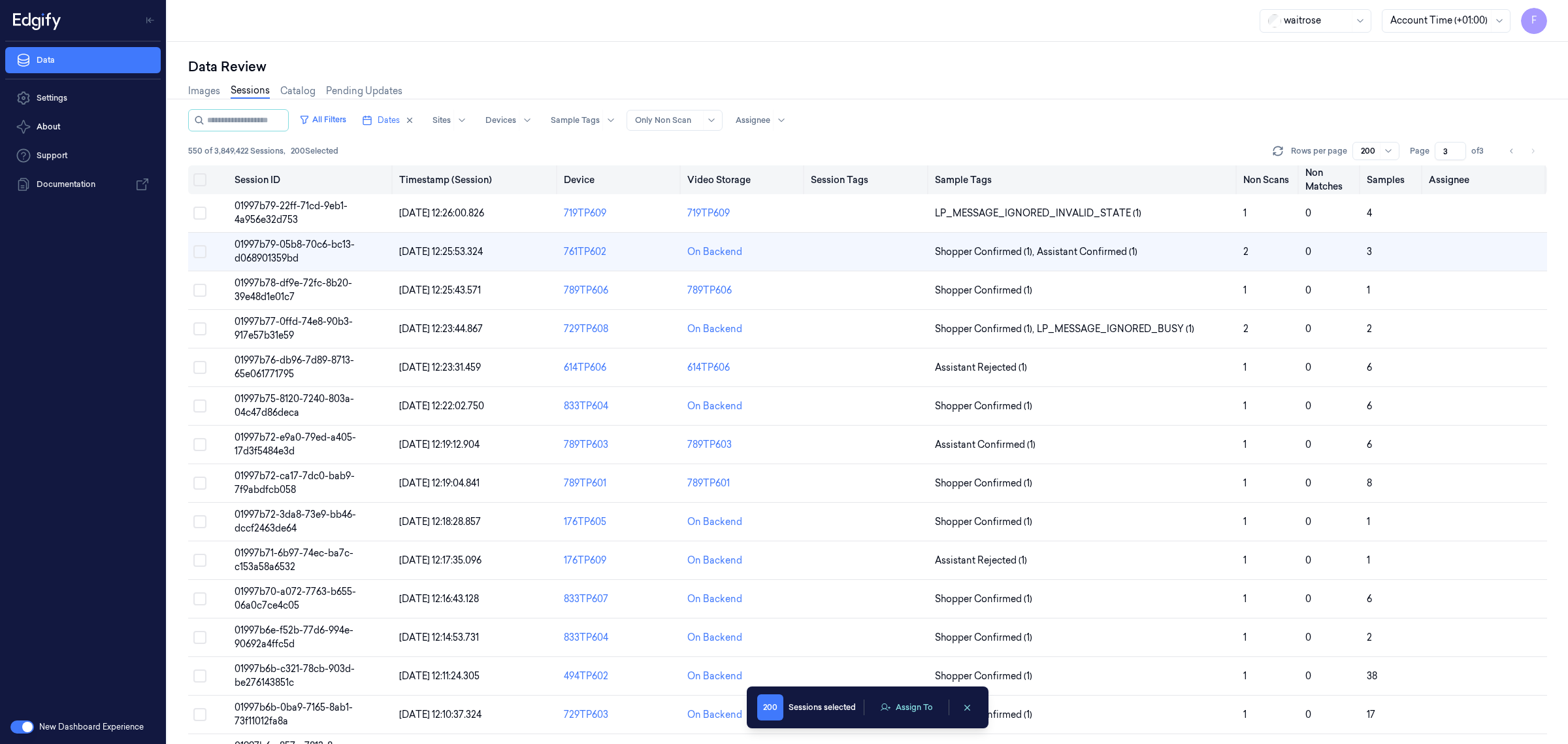
click at [204, 176] on button "Select all" at bounding box center [199, 180] width 13 height 13
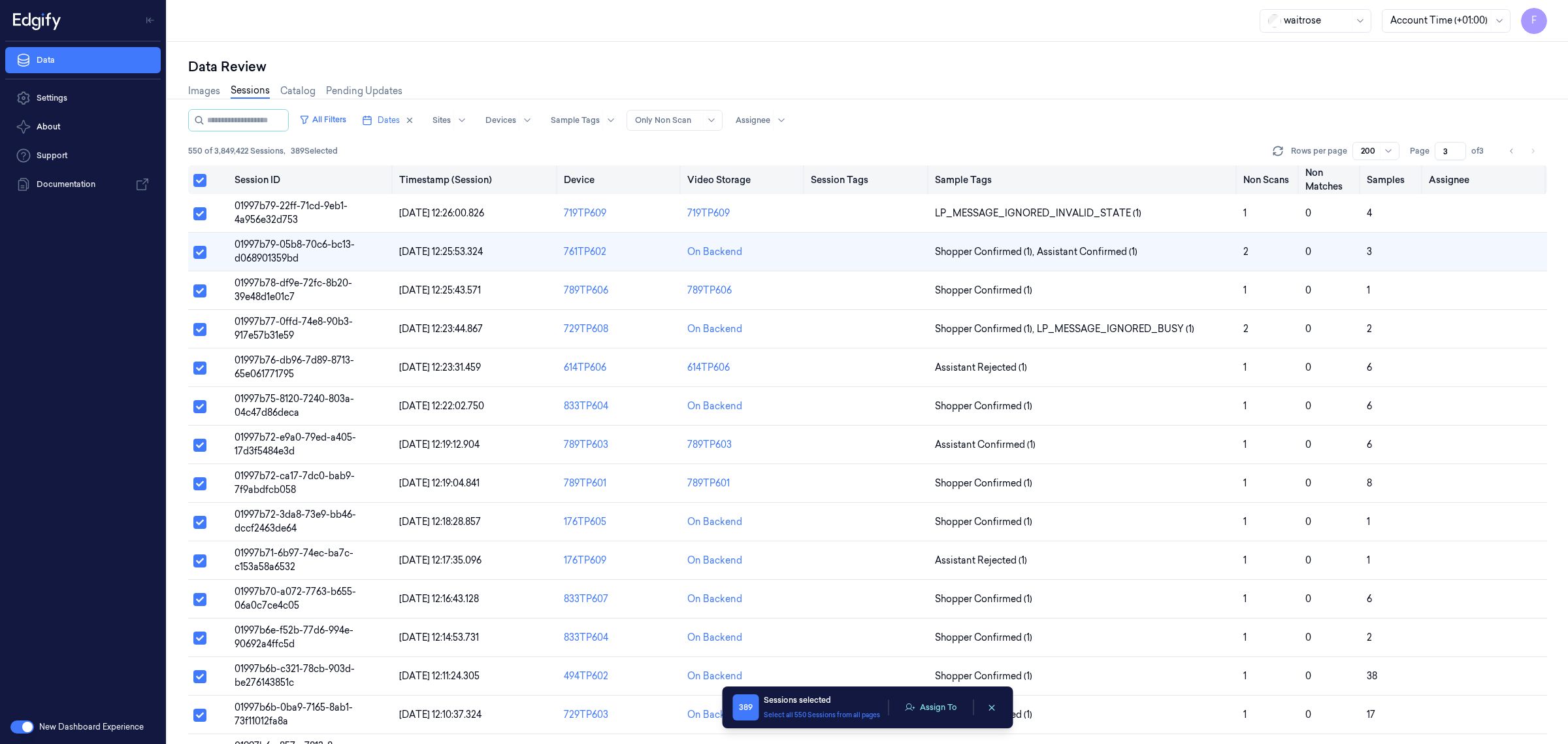
click at [204, 176] on button "Select all" at bounding box center [199, 180] width 13 height 13
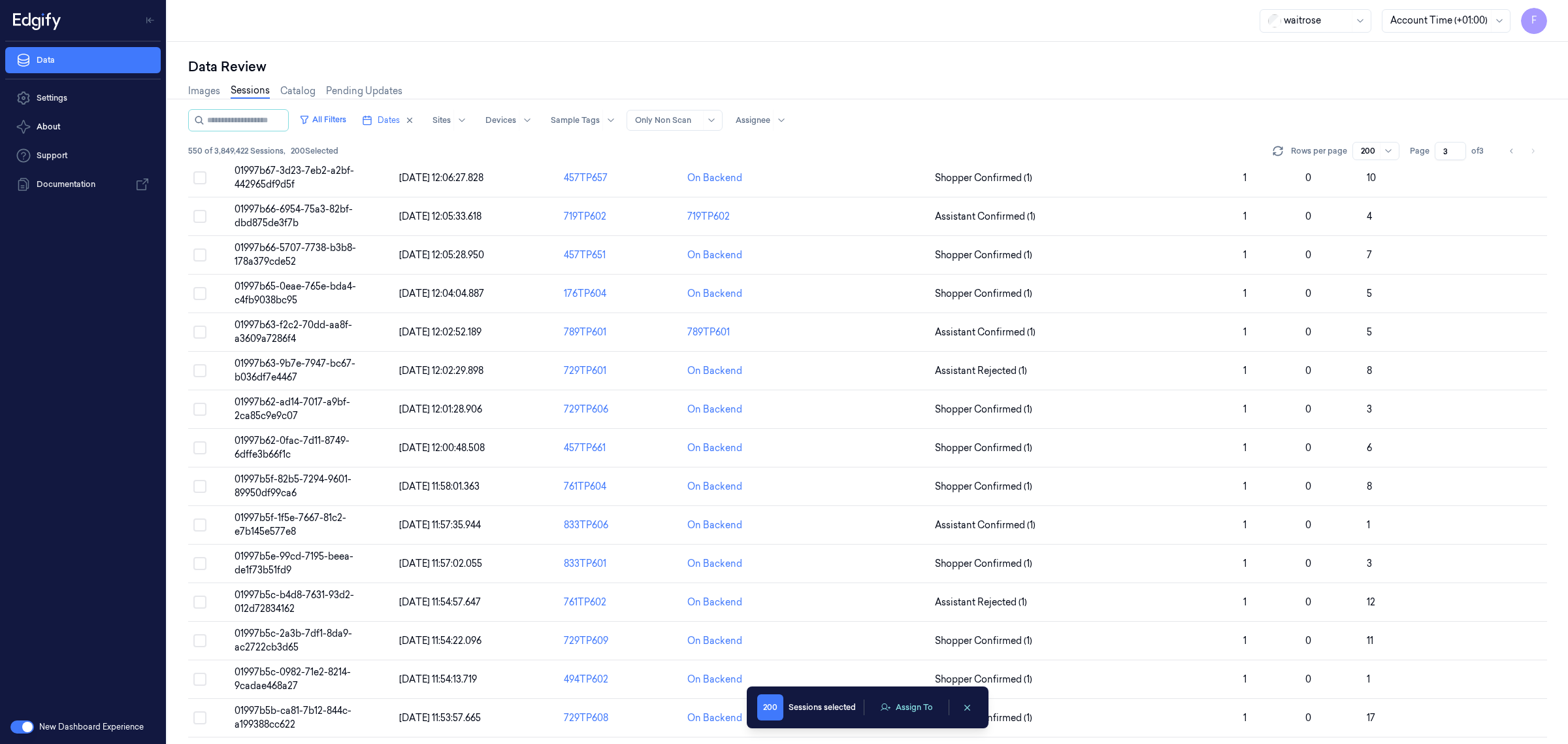
scroll to position [817, 0]
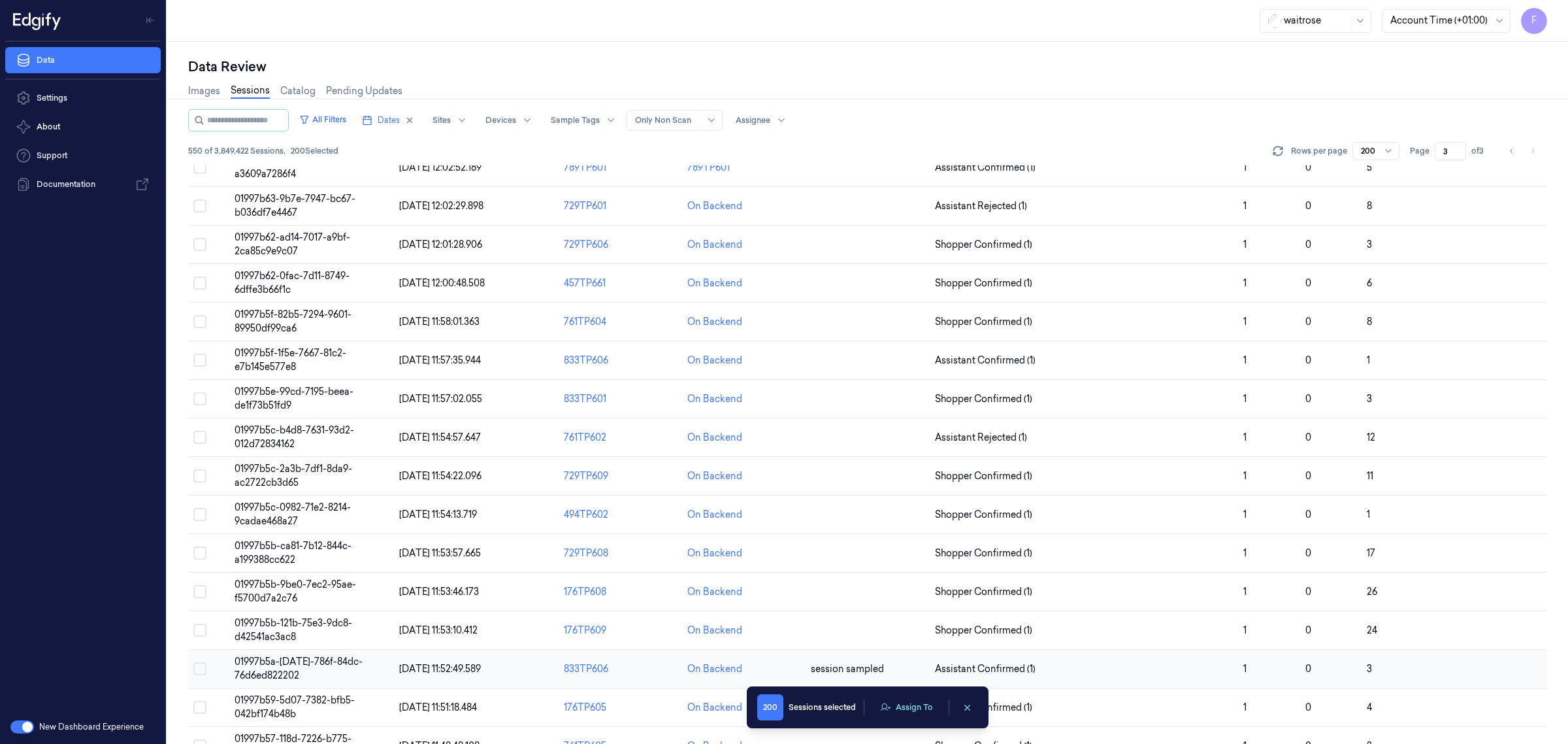
drag, startPoint x: 1542, startPoint y: 257, endPoint x: 776, endPoint y: 654, distance: 862.8
click at [1548, 319] on div "Data Review Images Sessions Catalog Pending Updates All Filters Dates Sites Dev…" at bounding box center [867, 392] width 1401 height 702
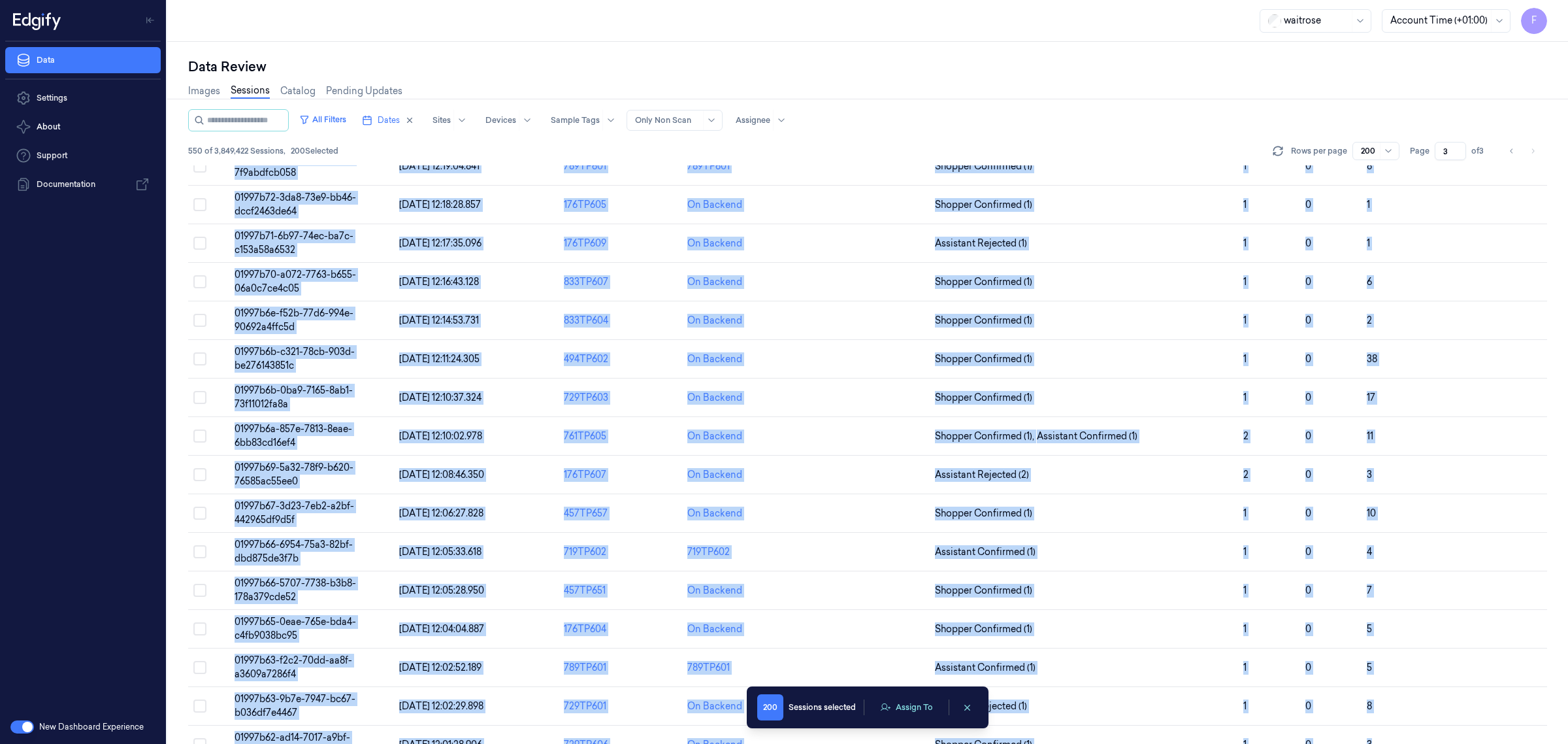
scroll to position [0, 0]
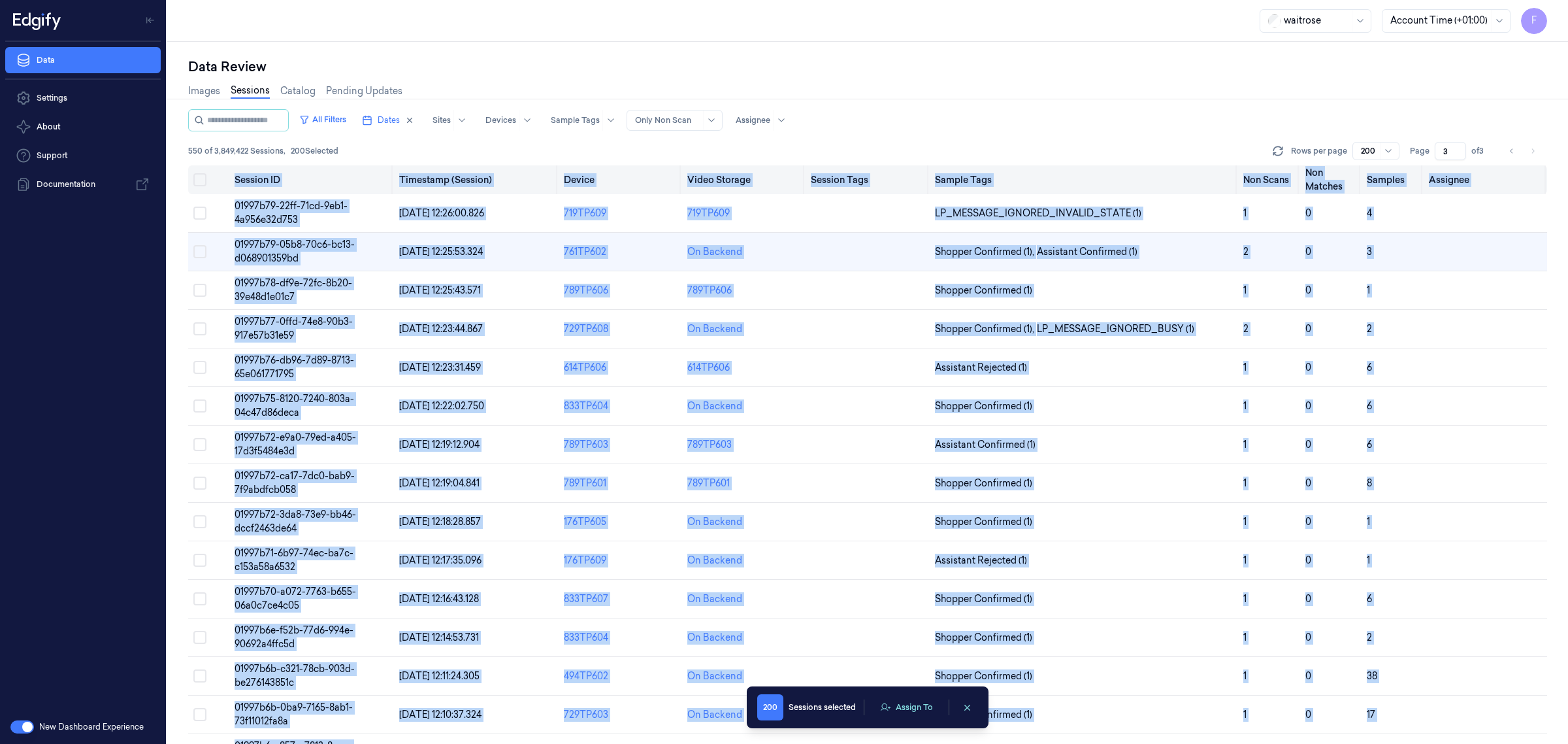
click at [199, 175] on button "Select all" at bounding box center [199, 180] width 13 height 13
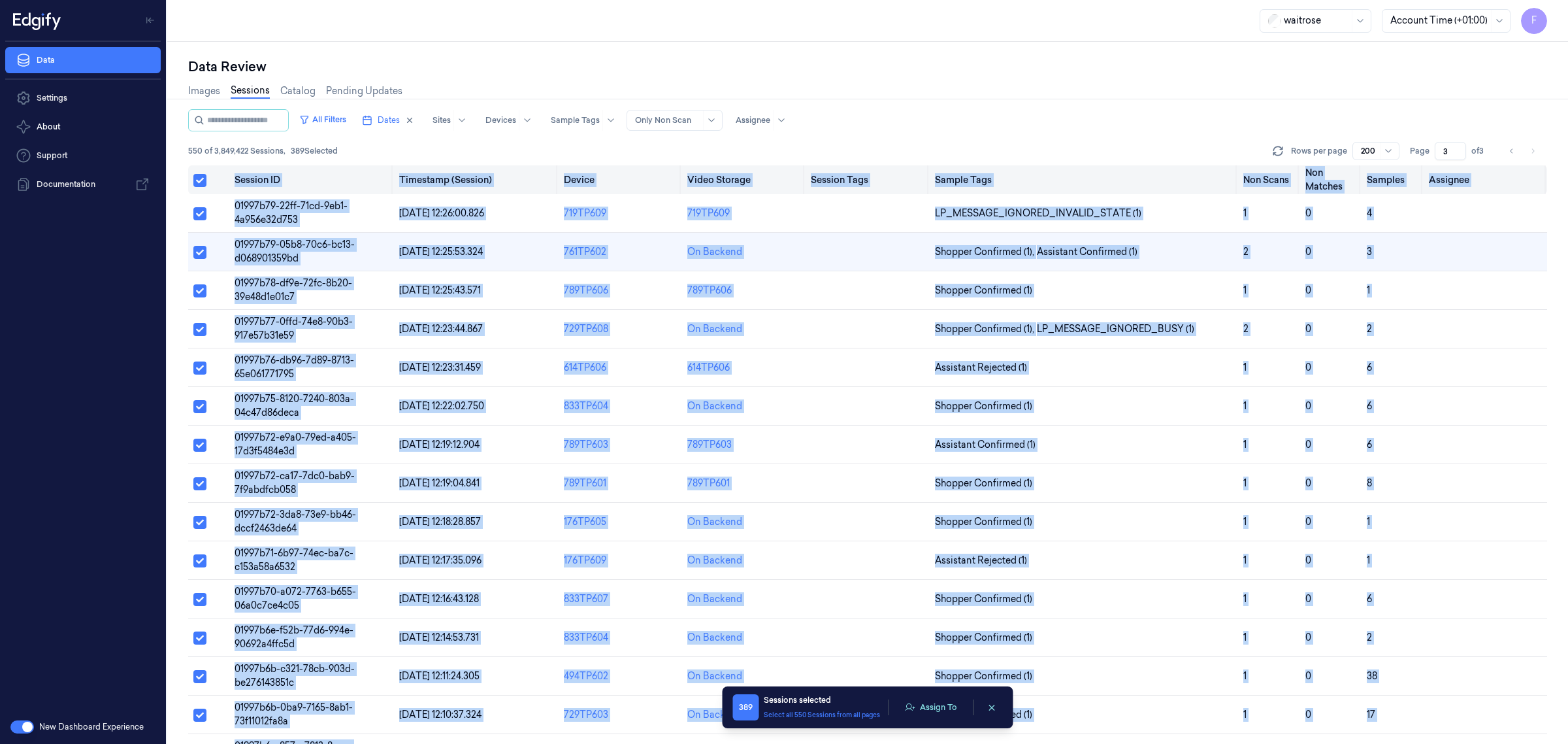
click at [199, 175] on button "Select all" at bounding box center [199, 180] width 13 height 13
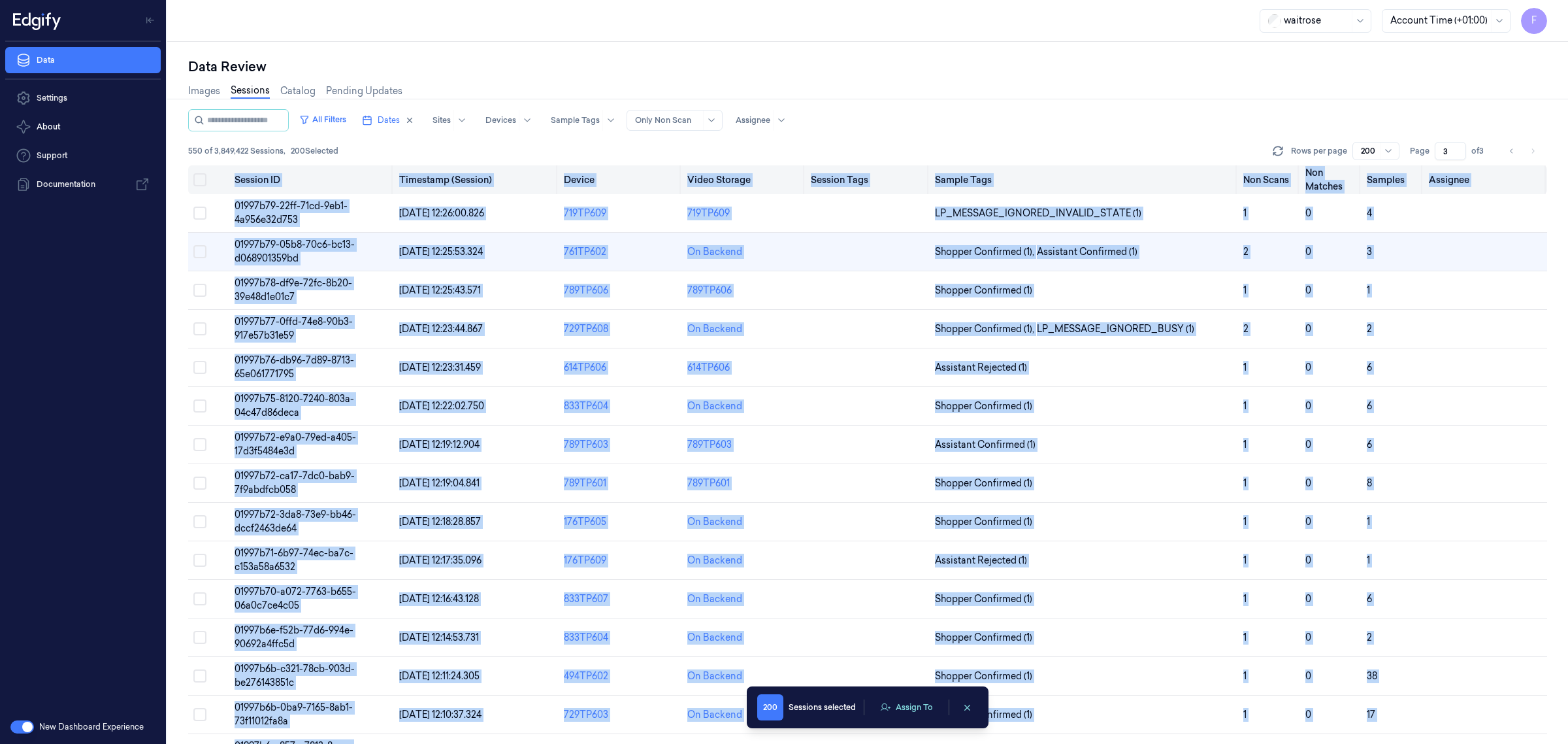
click at [199, 175] on button "Select all" at bounding box center [199, 180] width 13 height 13
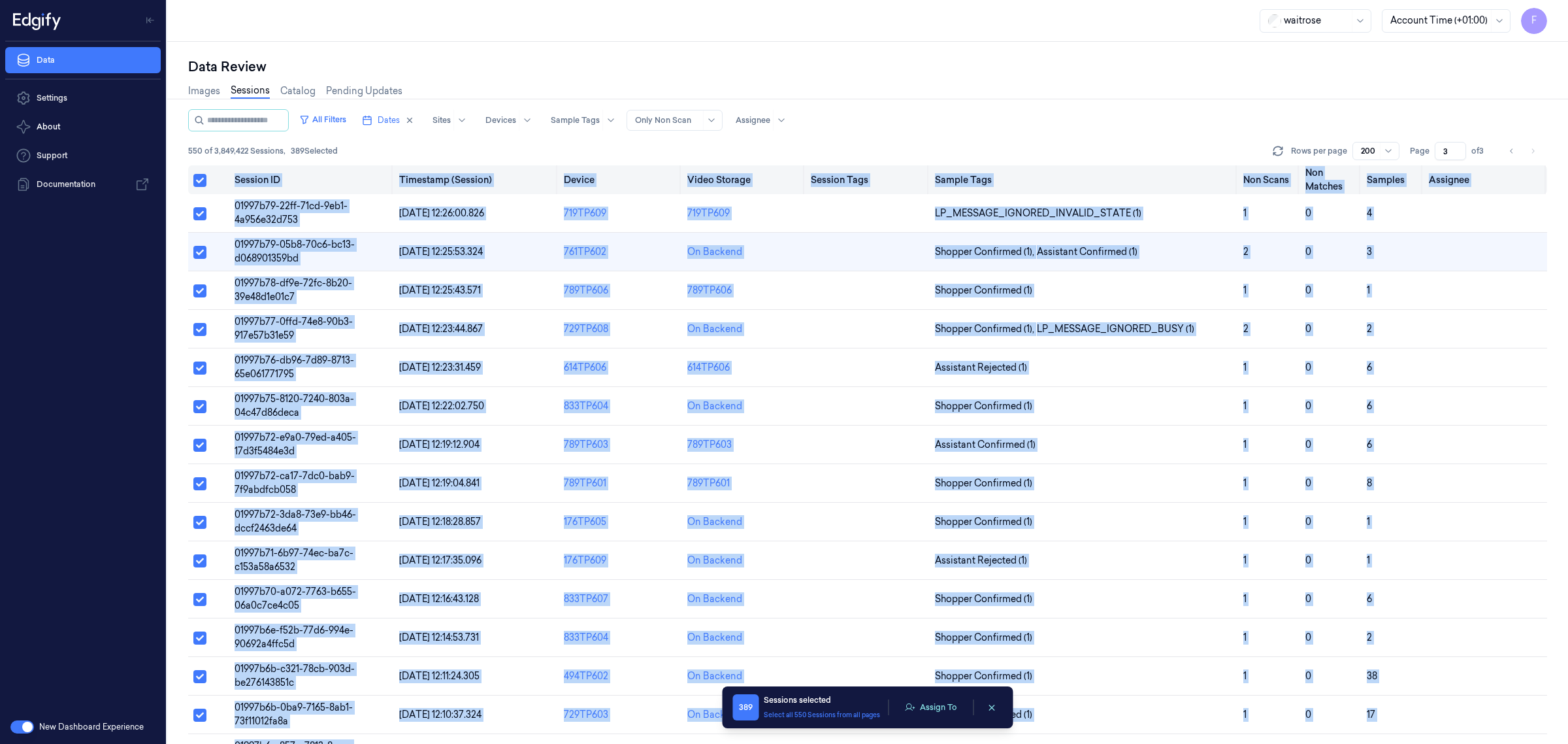
click at [199, 175] on button "Select all" at bounding box center [199, 180] width 13 height 13
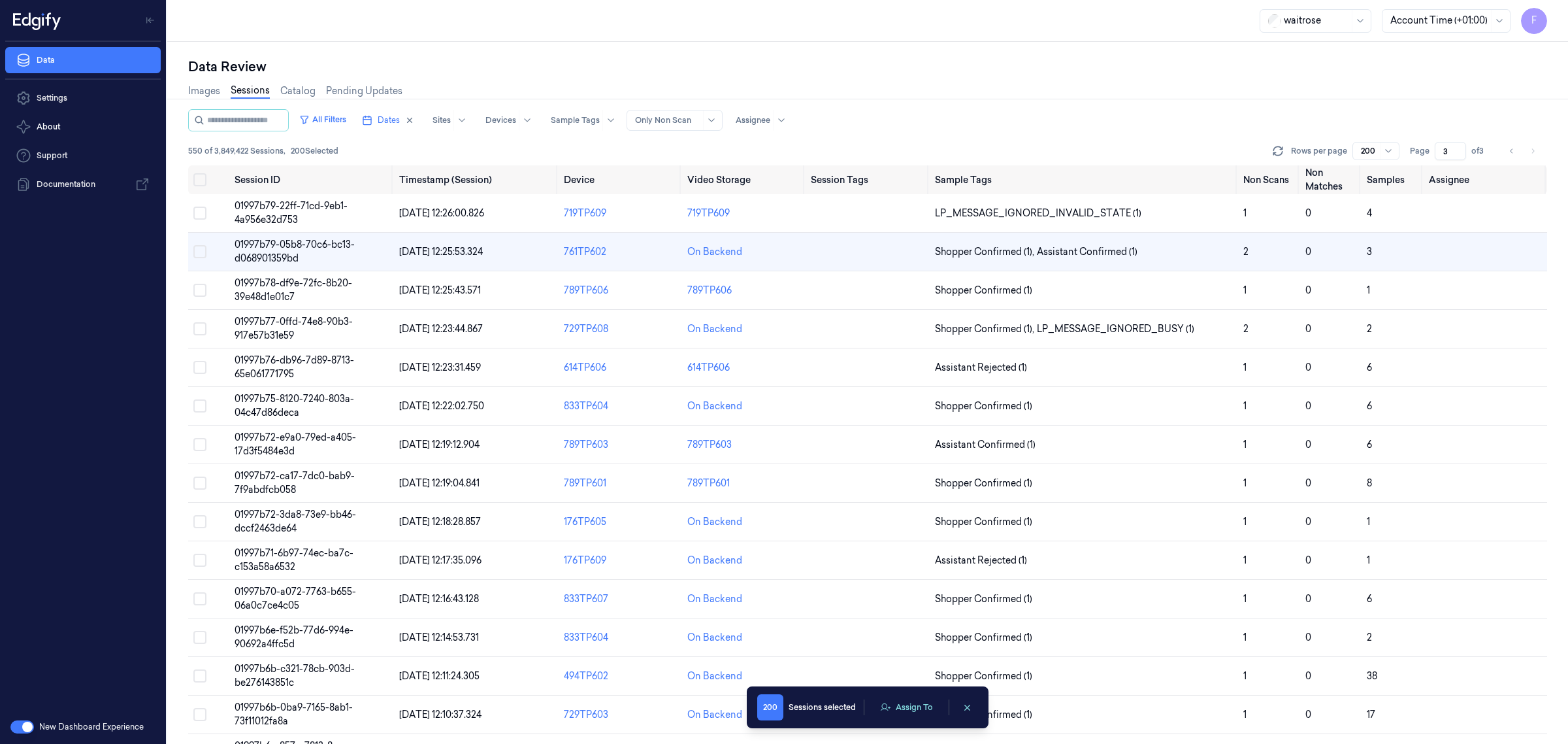
click at [505, 146] on div "550 of 3,849,422 Sessions , 200 Selected Rows per page 200 Page 3 of 3" at bounding box center [868, 150] width 1359 height 19
click at [275, 260] on span "01997b79-05b8-70c6-bc13-d068901359bd" at bounding box center [294, 251] width 120 height 26
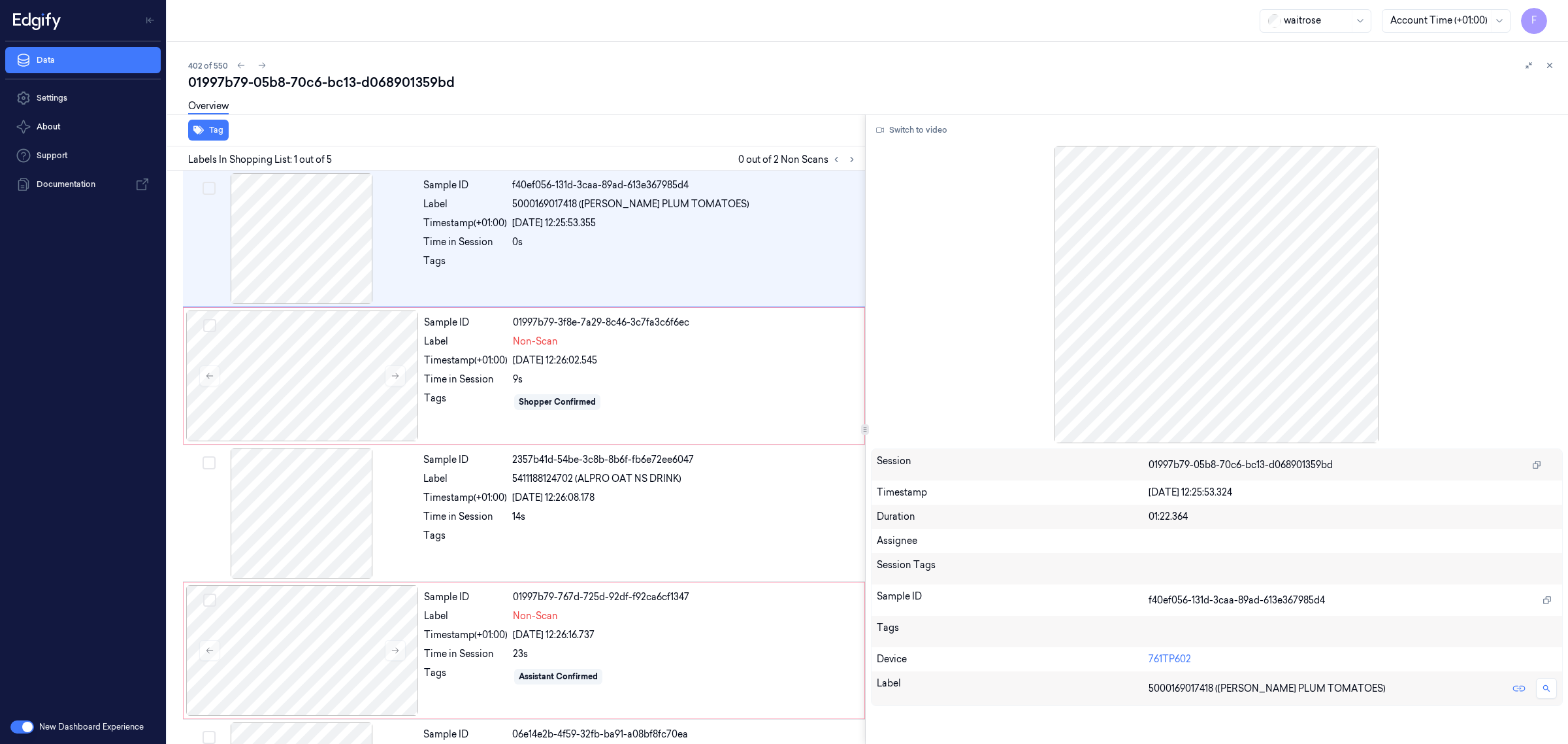
click at [1540, 538] on div "Assignee" at bounding box center [1218, 540] width 681 height 13
click at [1309, 570] on div at bounding box center [1353, 569] width 408 height 21
click at [1199, 384] on div at bounding box center [1217, 295] width 693 height 297
click at [894, 129] on button "Switch to video" at bounding box center [912, 130] width 82 height 21
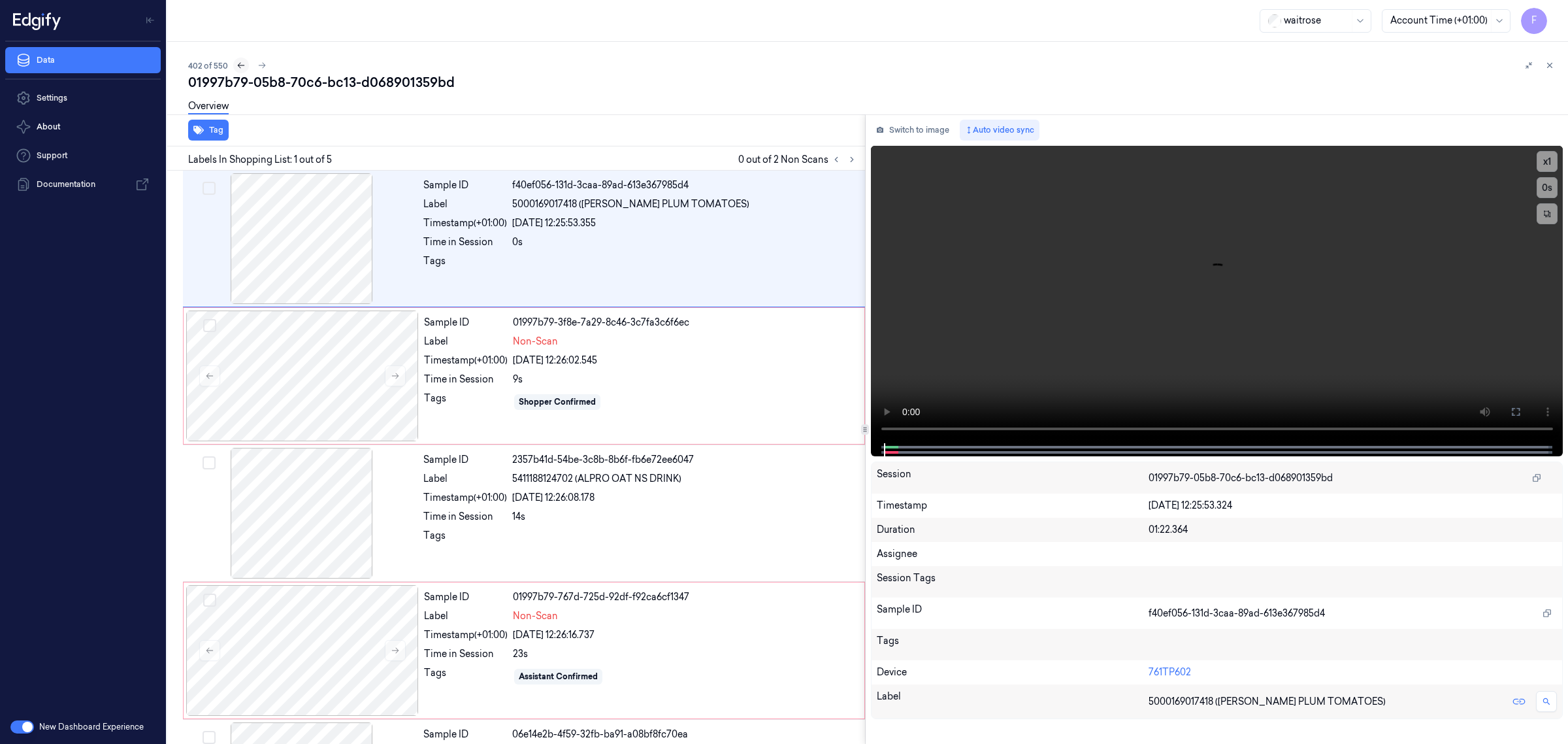
click at [239, 70] on button at bounding box center [241, 66] width 16 height 16
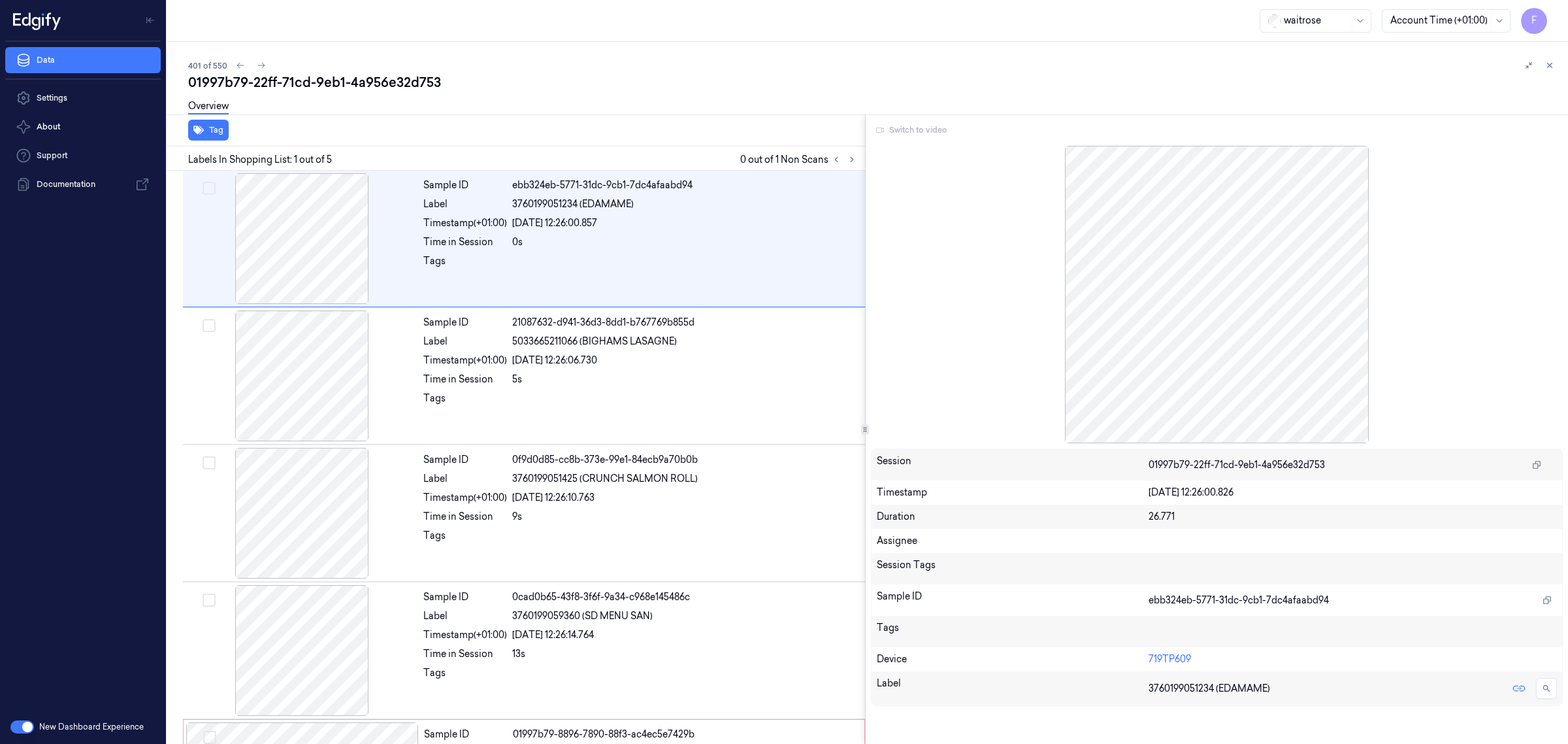
click at [897, 126] on div "Switch to video" at bounding box center [1217, 130] width 693 height 21
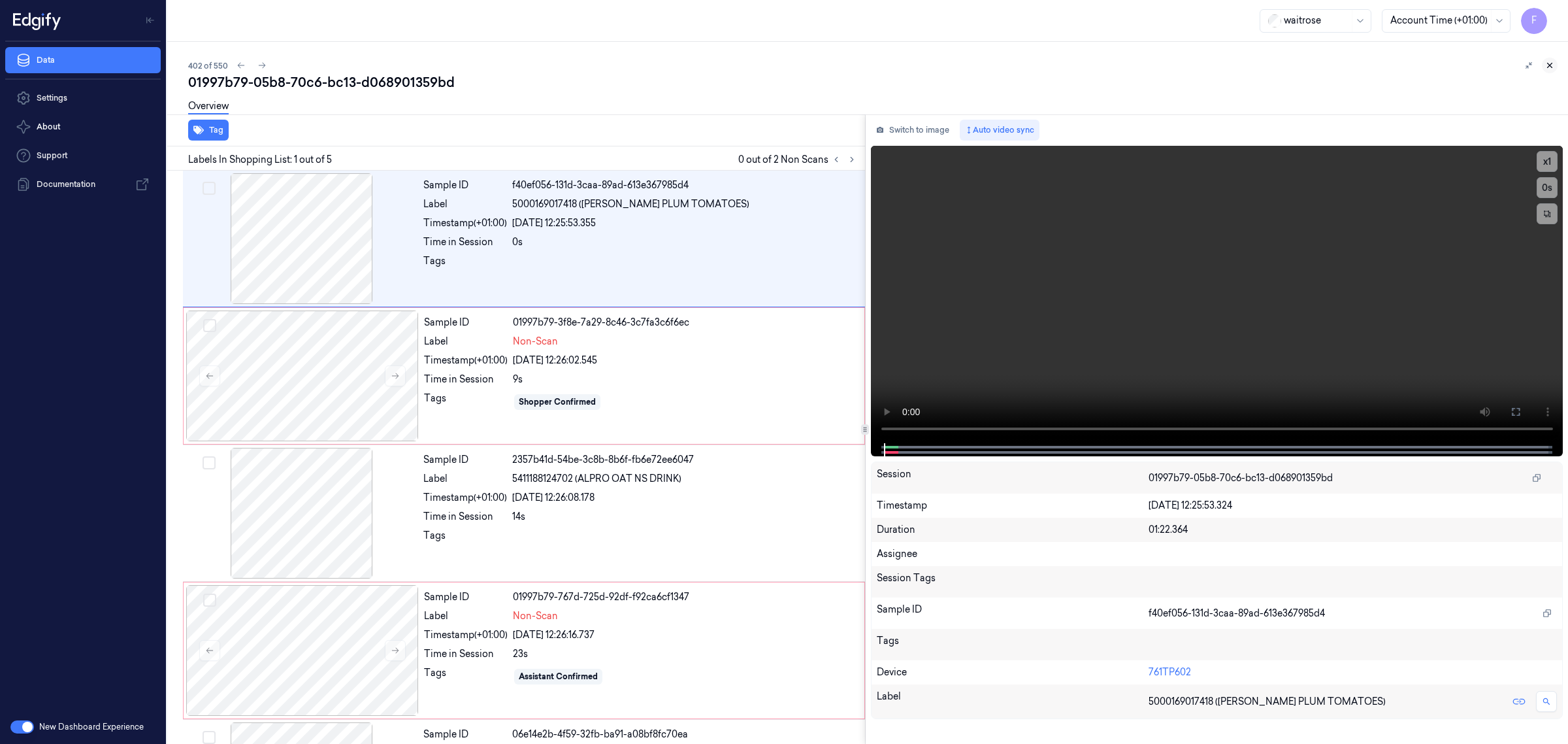
click at [1546, 66] on icon at bounding box center [1550, 65] width 9 height 9
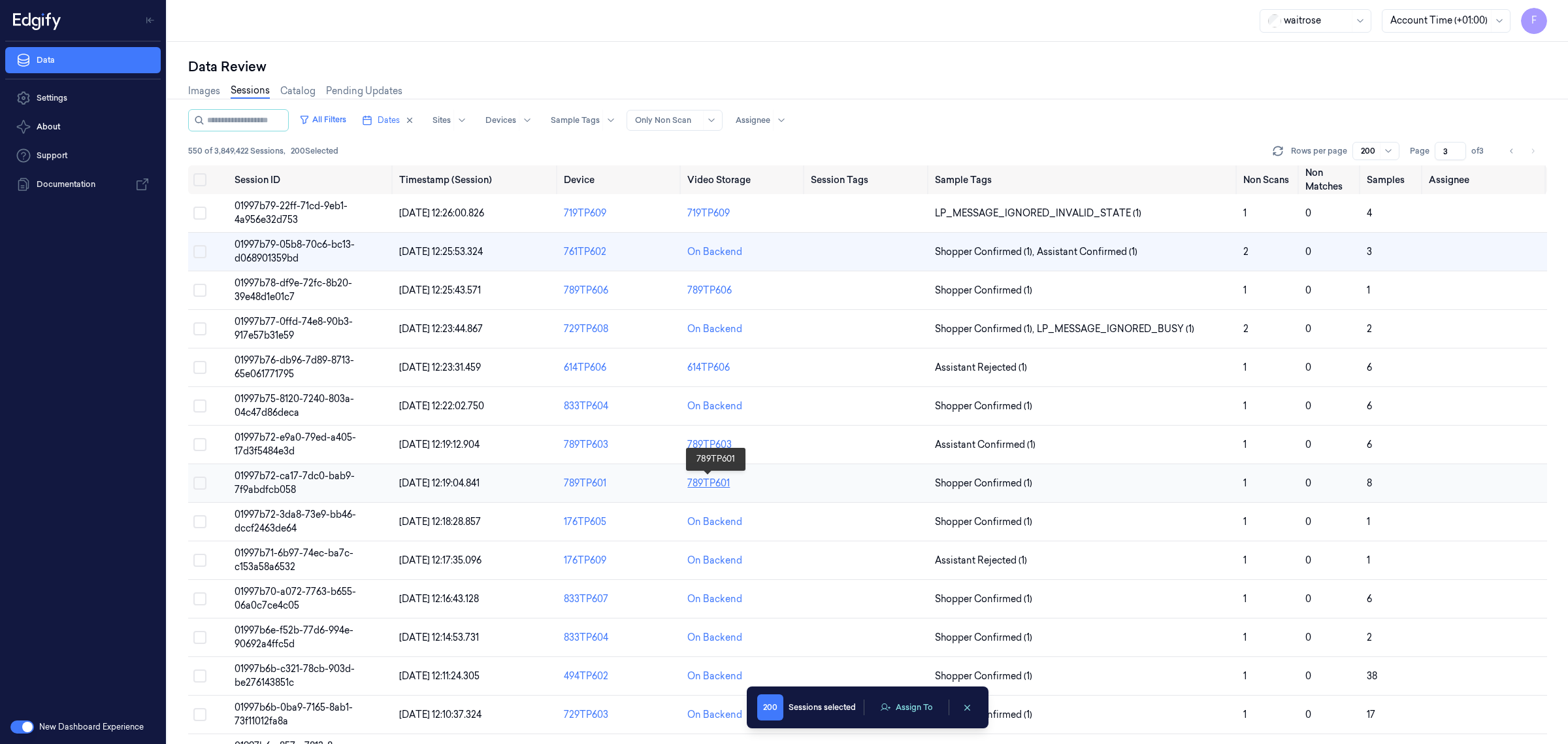
click at [710, 481] on div "789TP601" at bounding box center [709, 483] width 43 height 13
click at [720, 445] on div "789TP603" at bounding box center [710, 444] width 44 height 13
click at [316, 451] on td "01997b72-e9a0-79ed-a405-17d3f5484e3d" at bounding box center [311, 444] width 165 height 38
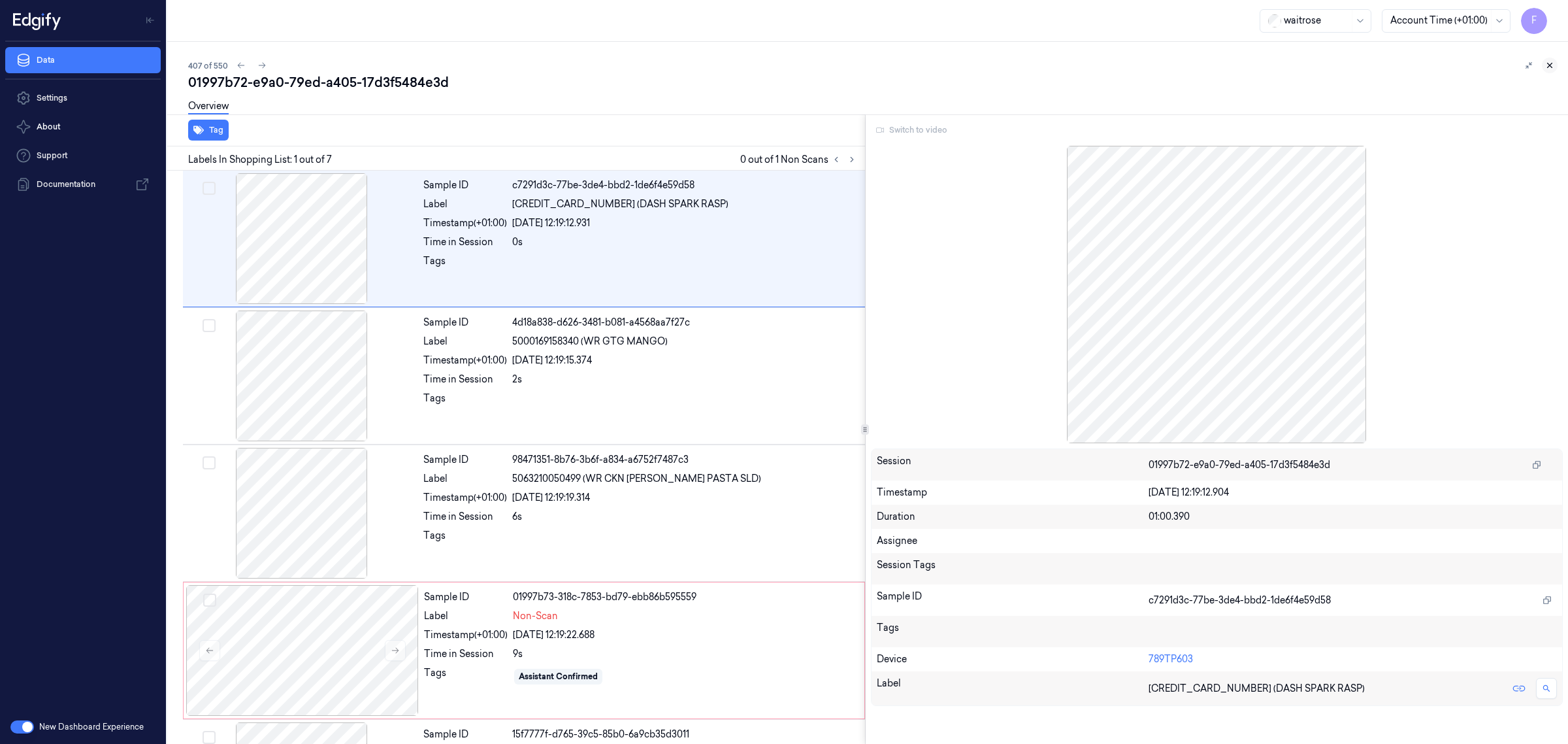
click at [1549, 64] on icon at bounding box center [1549, 65] width 4 height 4
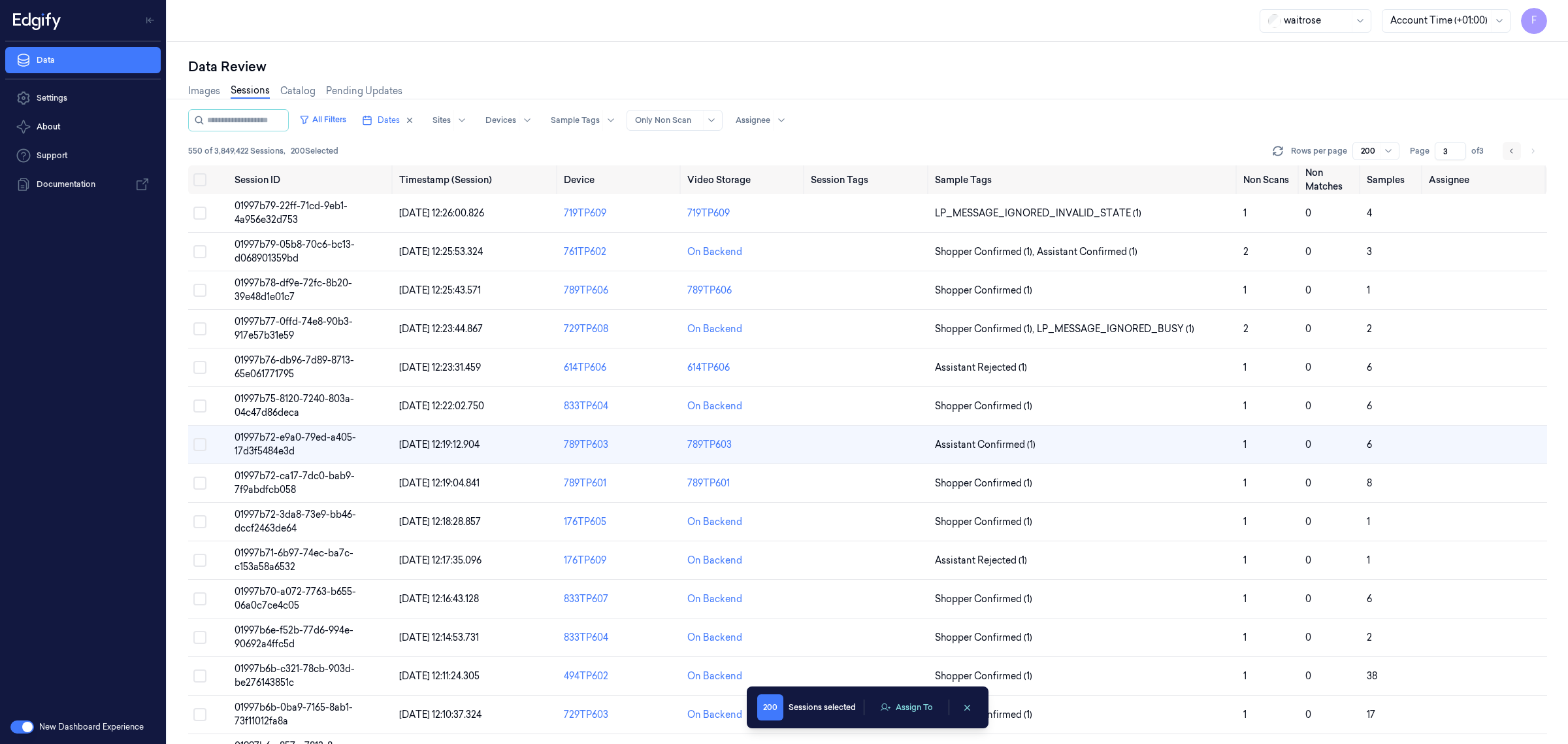
click at [1513, 155] on icon "Go to previous page" at bounding box center [1512, 151] width 8 height 11
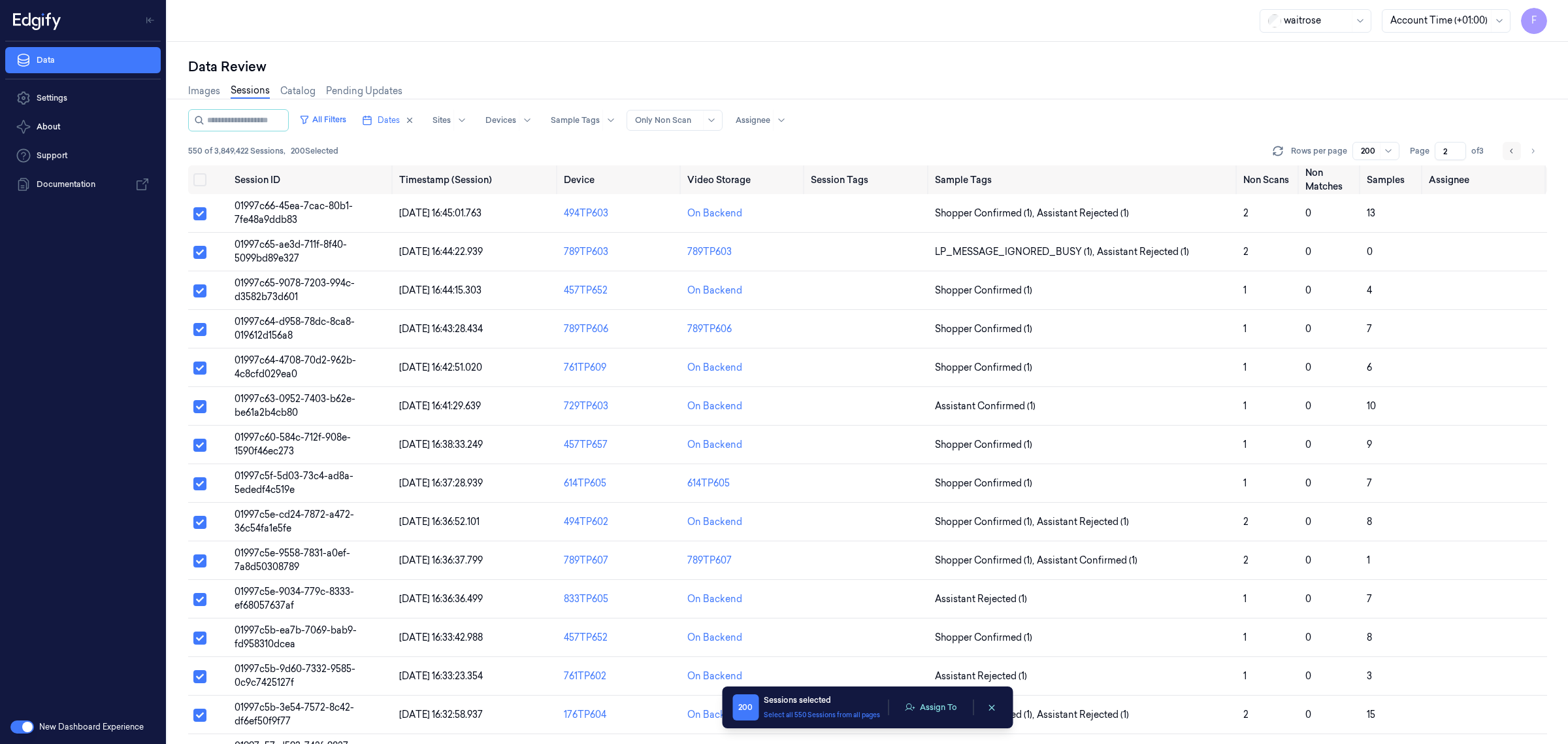
click at [1513, 155] on icon "Go to previous page" at bounding box center [1512, 151] width 8 height 11
type input "1"
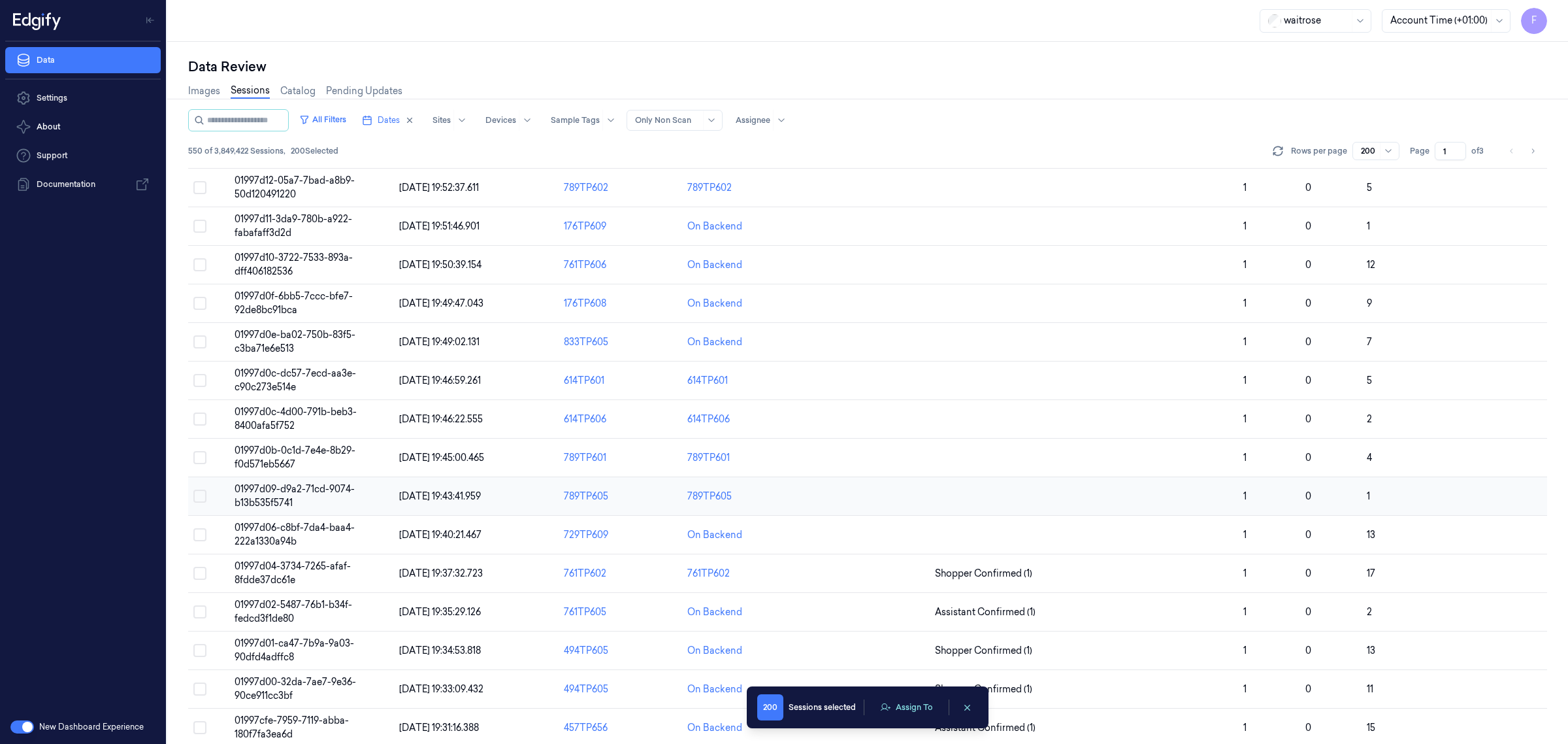
scroll to position [1553, 0]
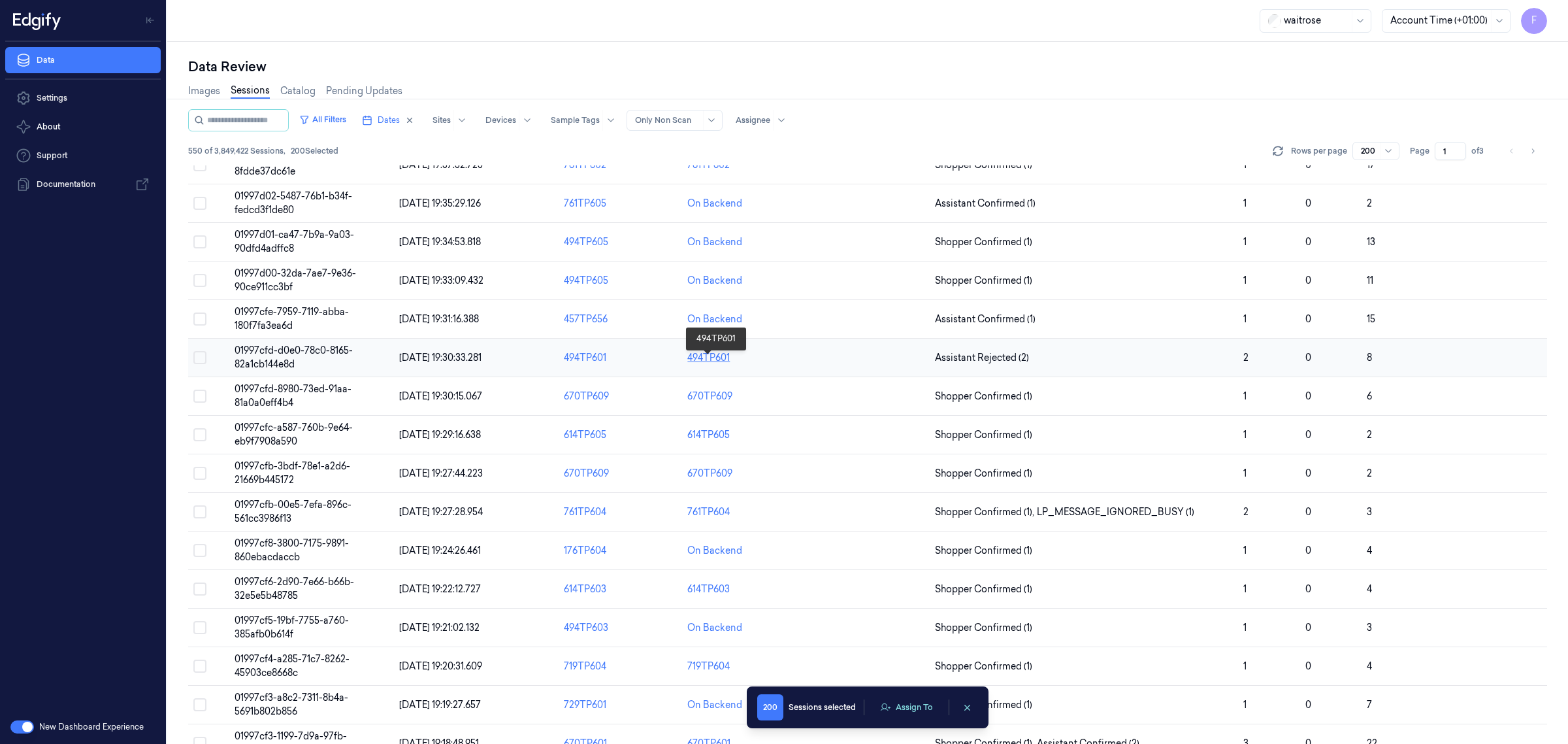
click at [704, 365] on div "494TP601" at bounding box center [709, 358] width 43 height 13
click at [317, 368] on td "01997cfd-d0e0-78c0-8165-82a1cb144e8d" at bounding box center [311, 358] width 165 height 38
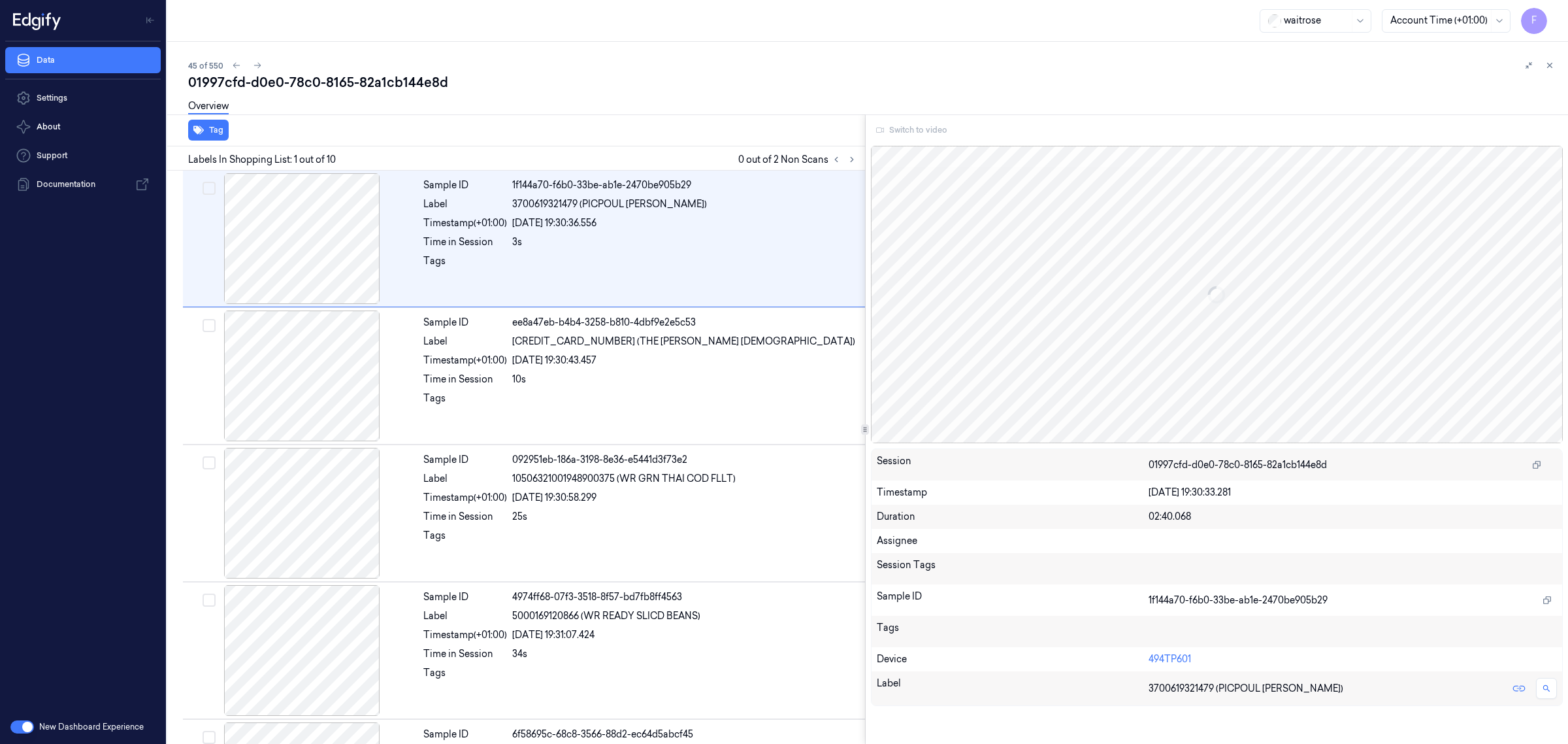
drag, startPoint x: 1549, startPoint y: 66, endPoint x: 1333, endPoint y: 158, distance: 234.8
click at [1550, 66] on icon at bounding box center [1550, 65] width 9 height 9
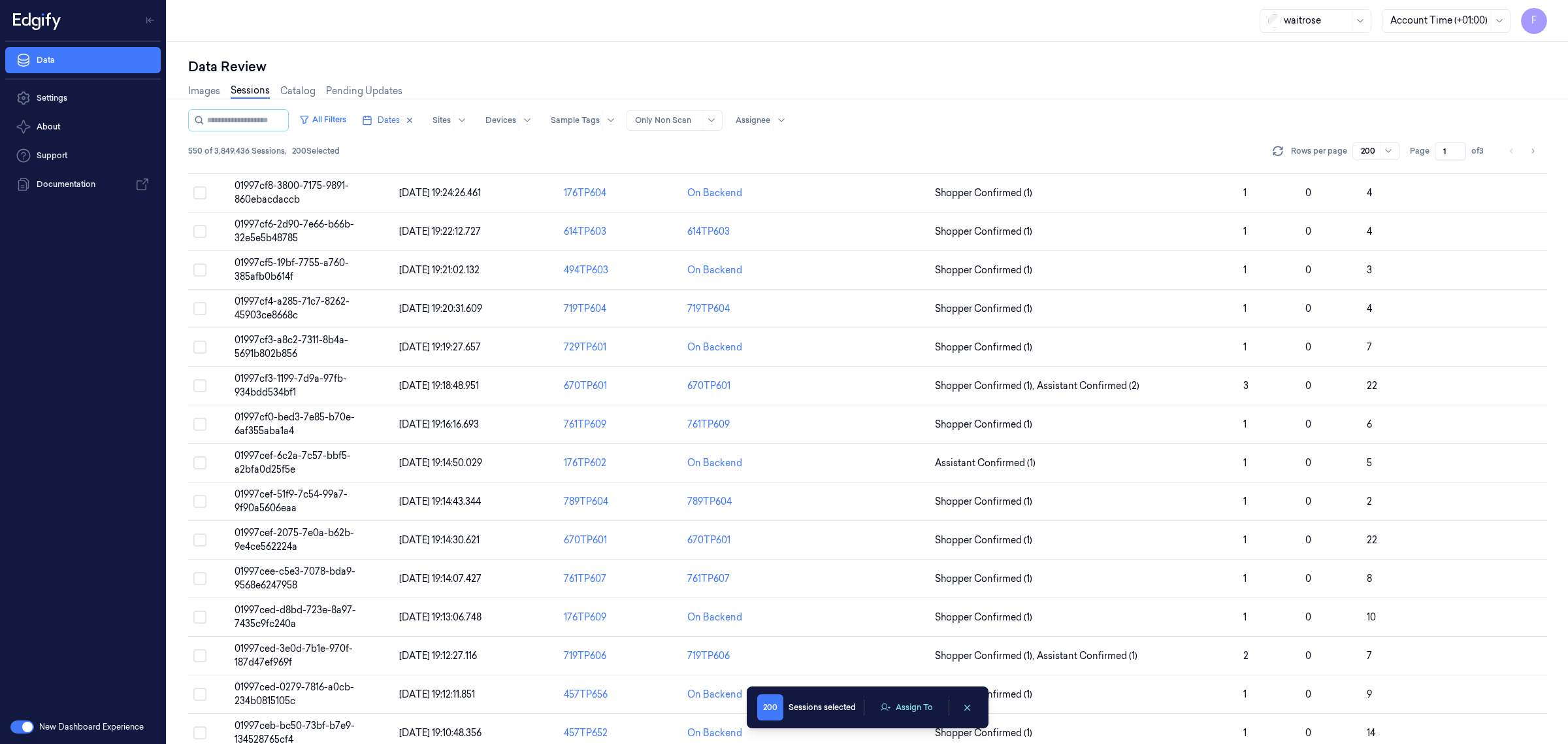
scroll to position [3656, 0]
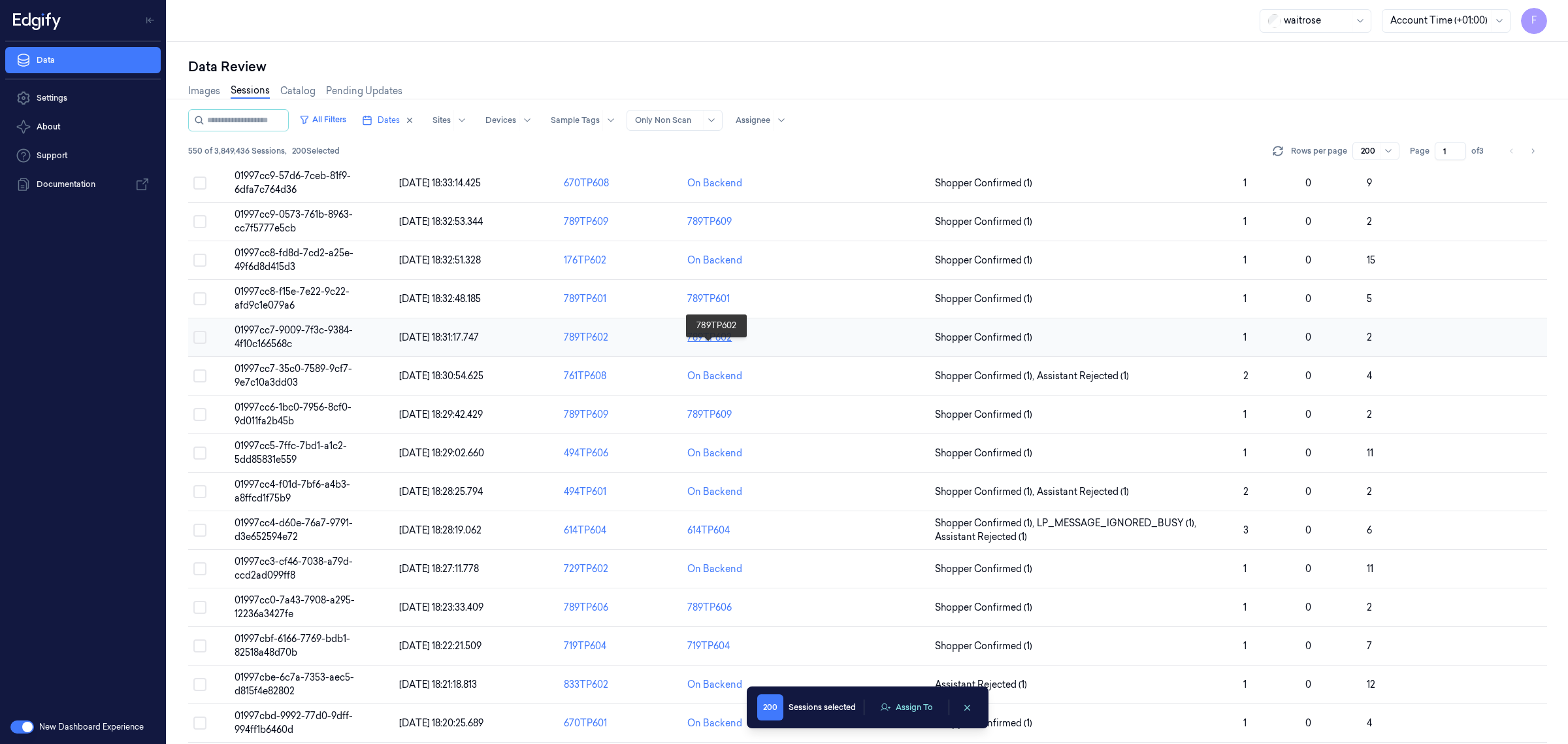
click at [701, 344] on div "789TP602" at bounding box center [710, 337] width 44 height 13
click at [304, 348] on span "01997cc7-9009-7f3c-9384-4f10c166568c" at bounding box center [293, 336] width 118 height 26
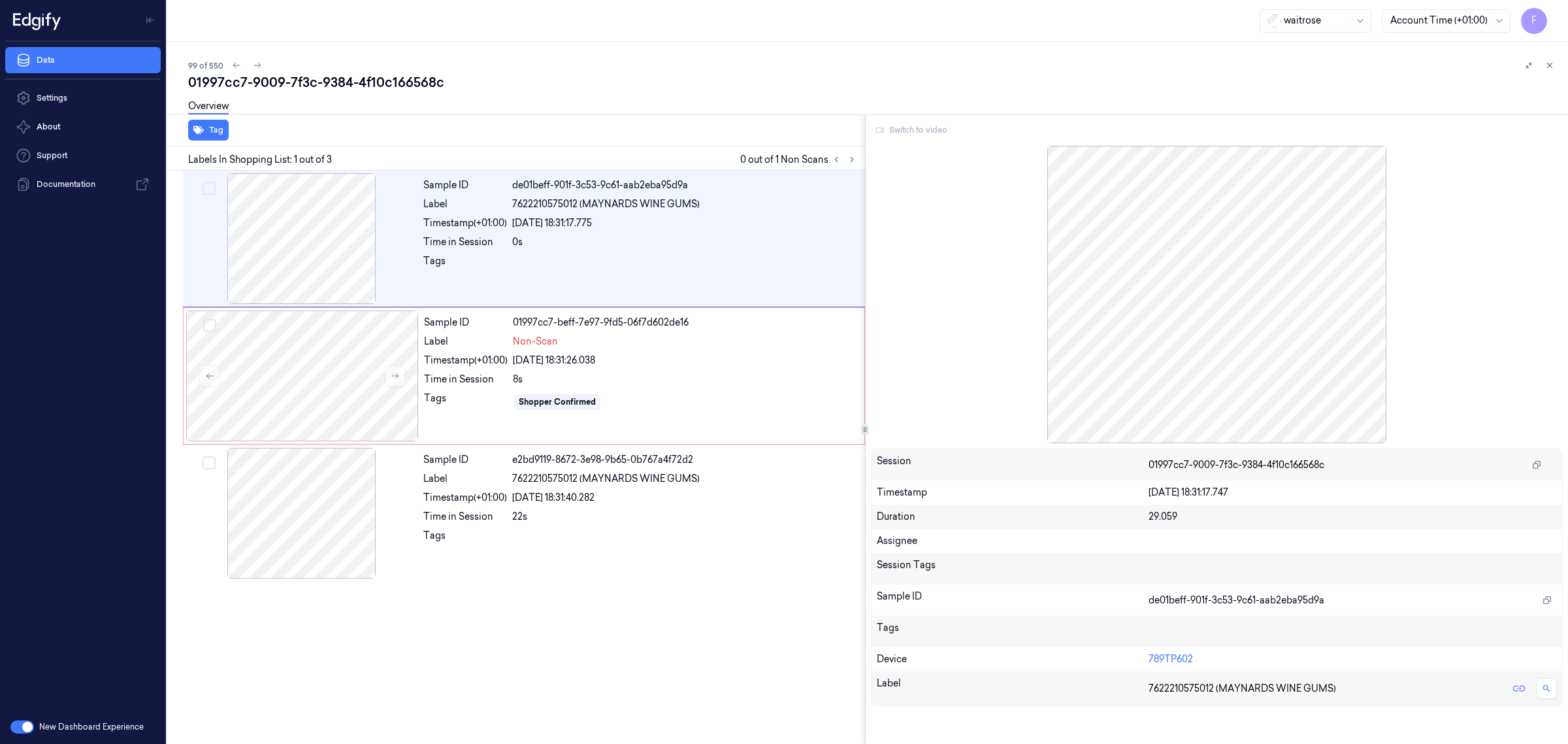
click at [935, 132] on div "Switch to video" at bounding box center [1217, 130] width 693 height 21
click at [765, 644] on div "Sample ID de01beff-901f-3c53-9c61-aab2eba95d9a Label 7622210575012 (MAYNARDS WI…" at bounding box center [513, 457] width 704 height 574
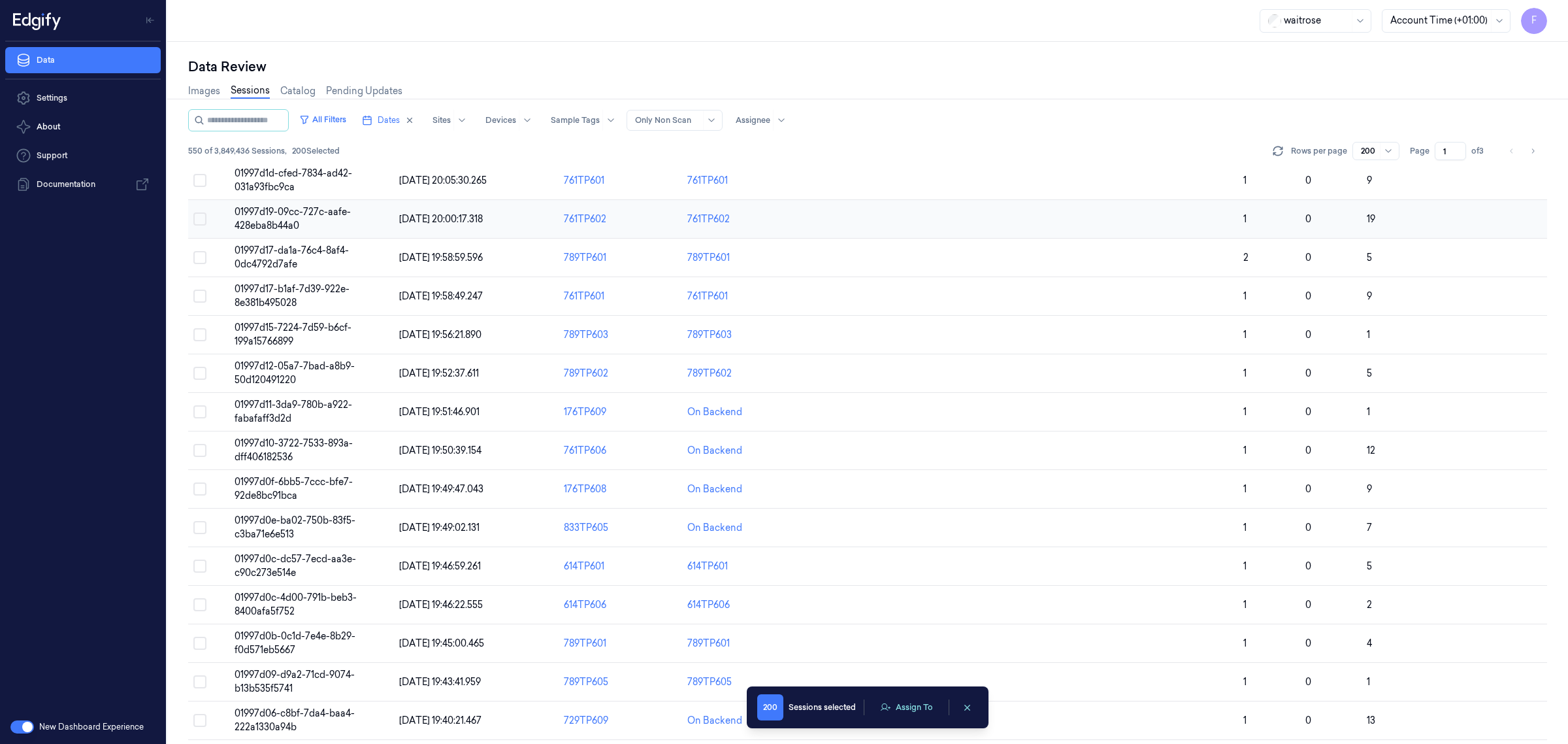
scroll to position [889, 0]
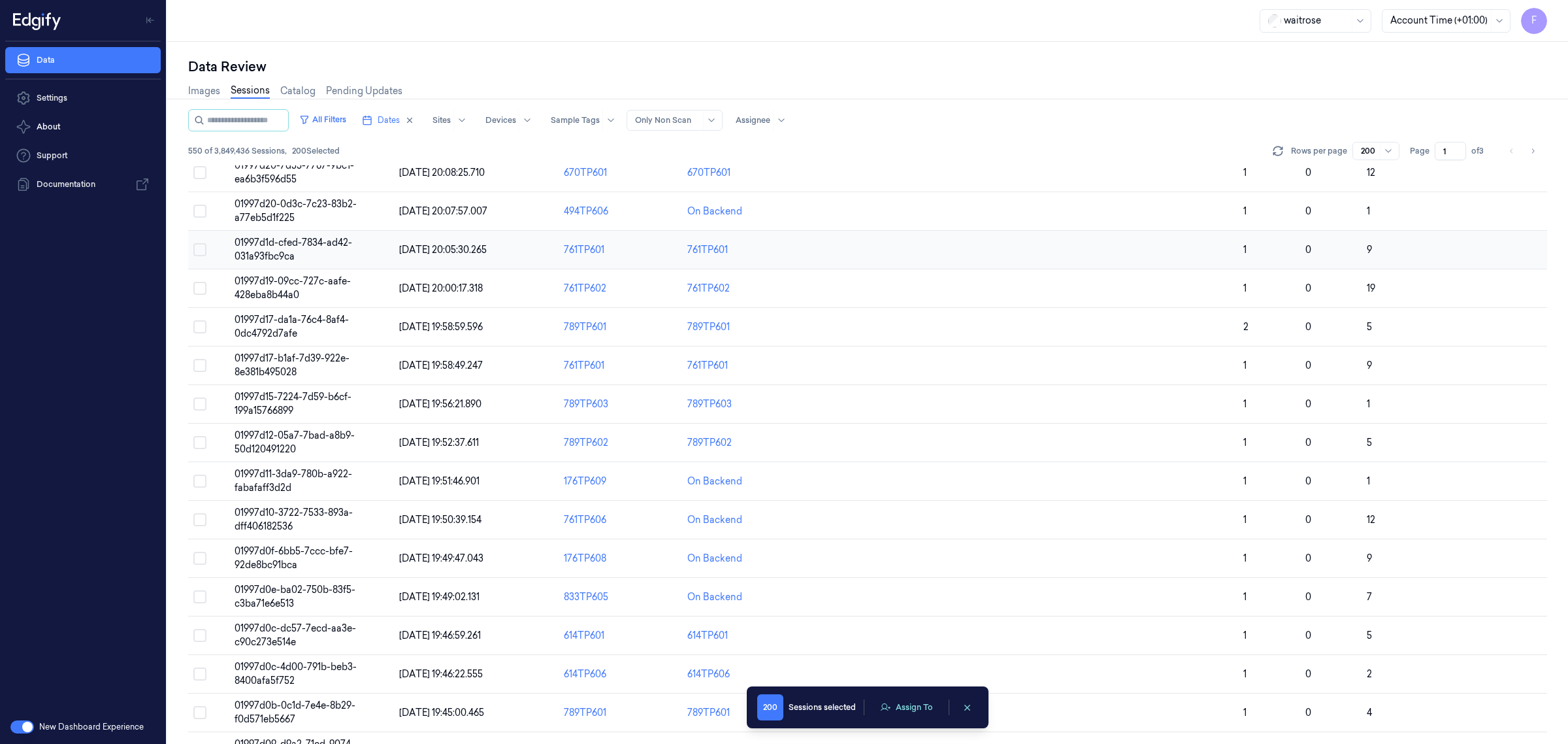
click at [324, 246] on span "01997d1d-cfed-7834-ad42-031a93fbc9ca" at bounding box center [293, 249] width 117 height 26
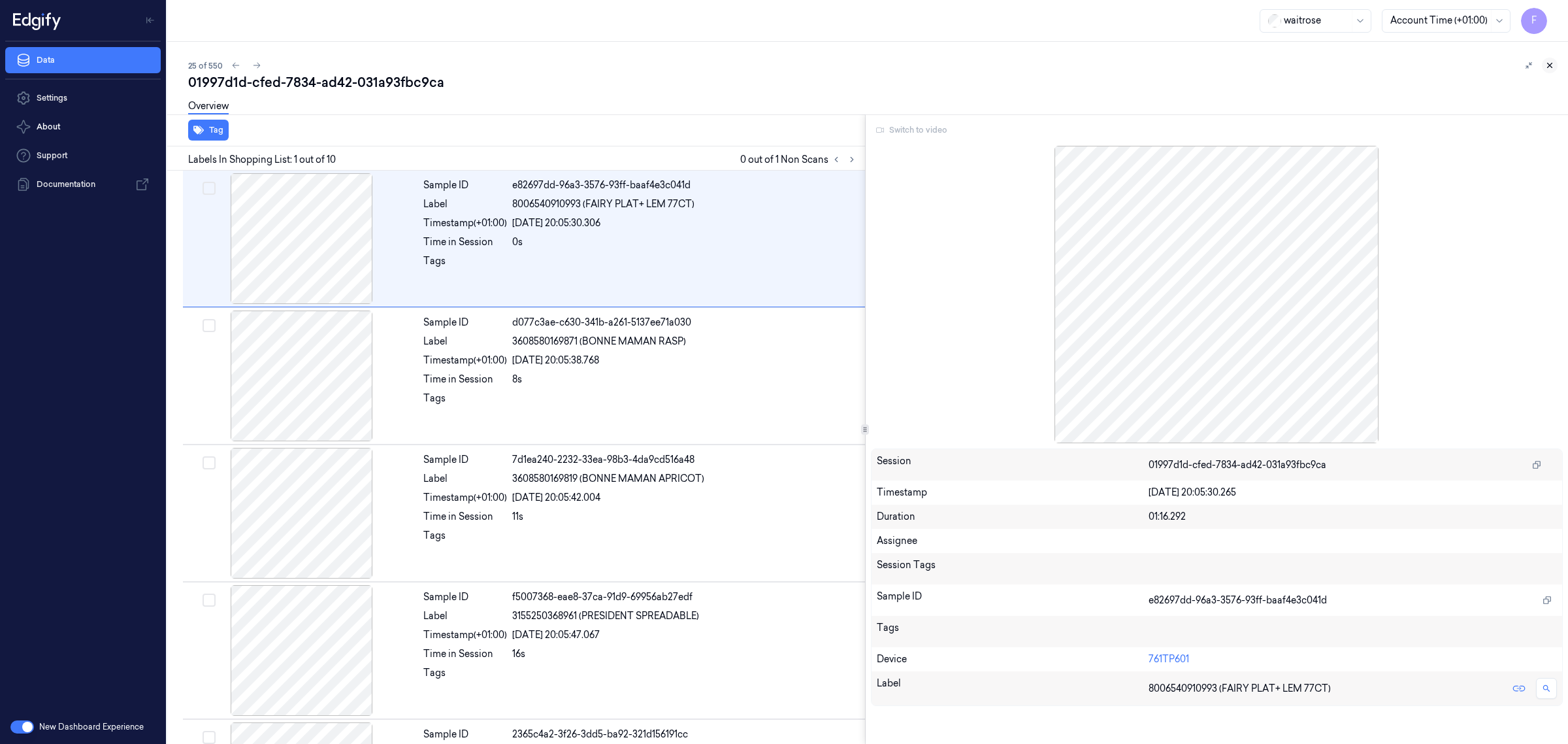
click at [1550, 69] on icon at bounding box center [1550, 65] width 9 height 9
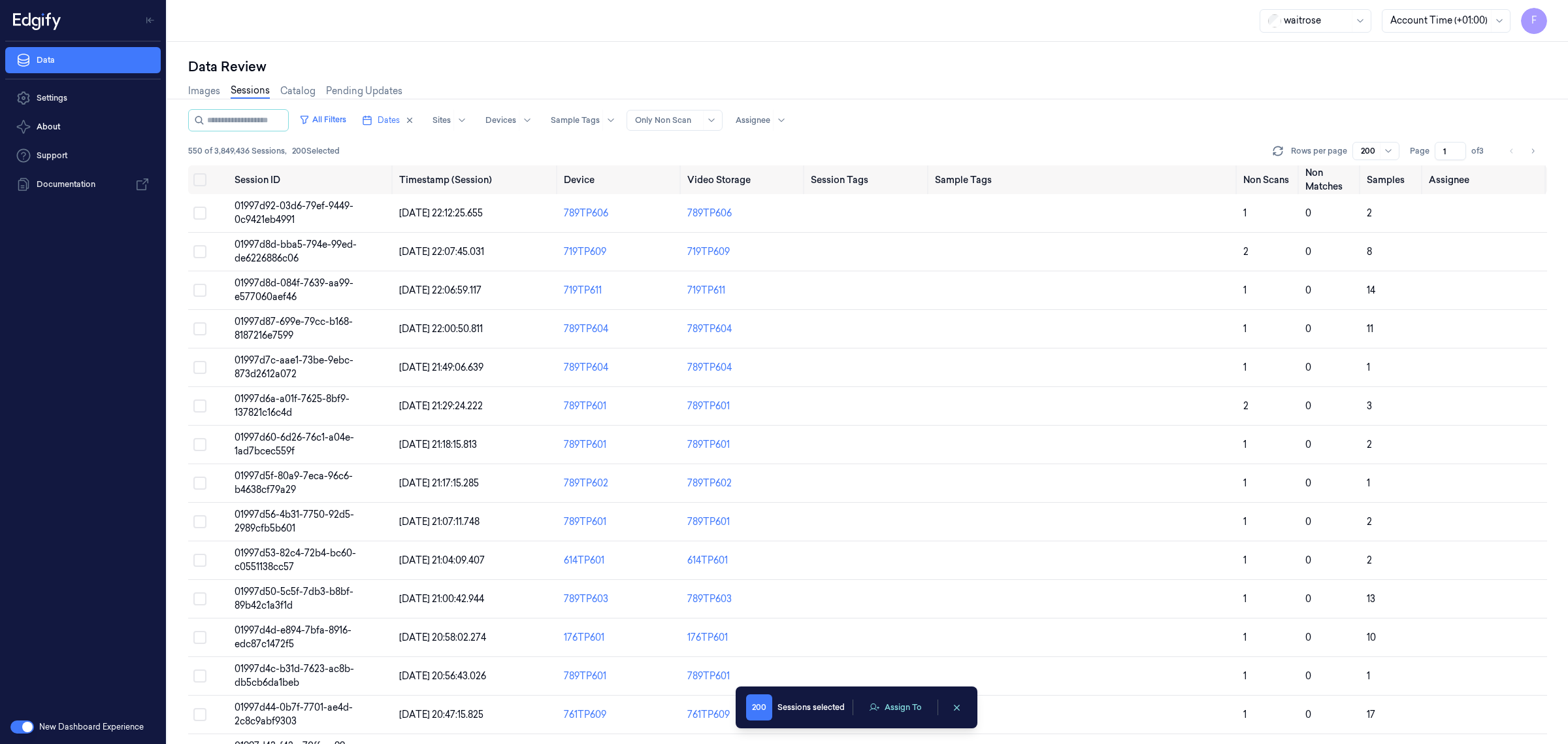
scroll to position [687, 0]
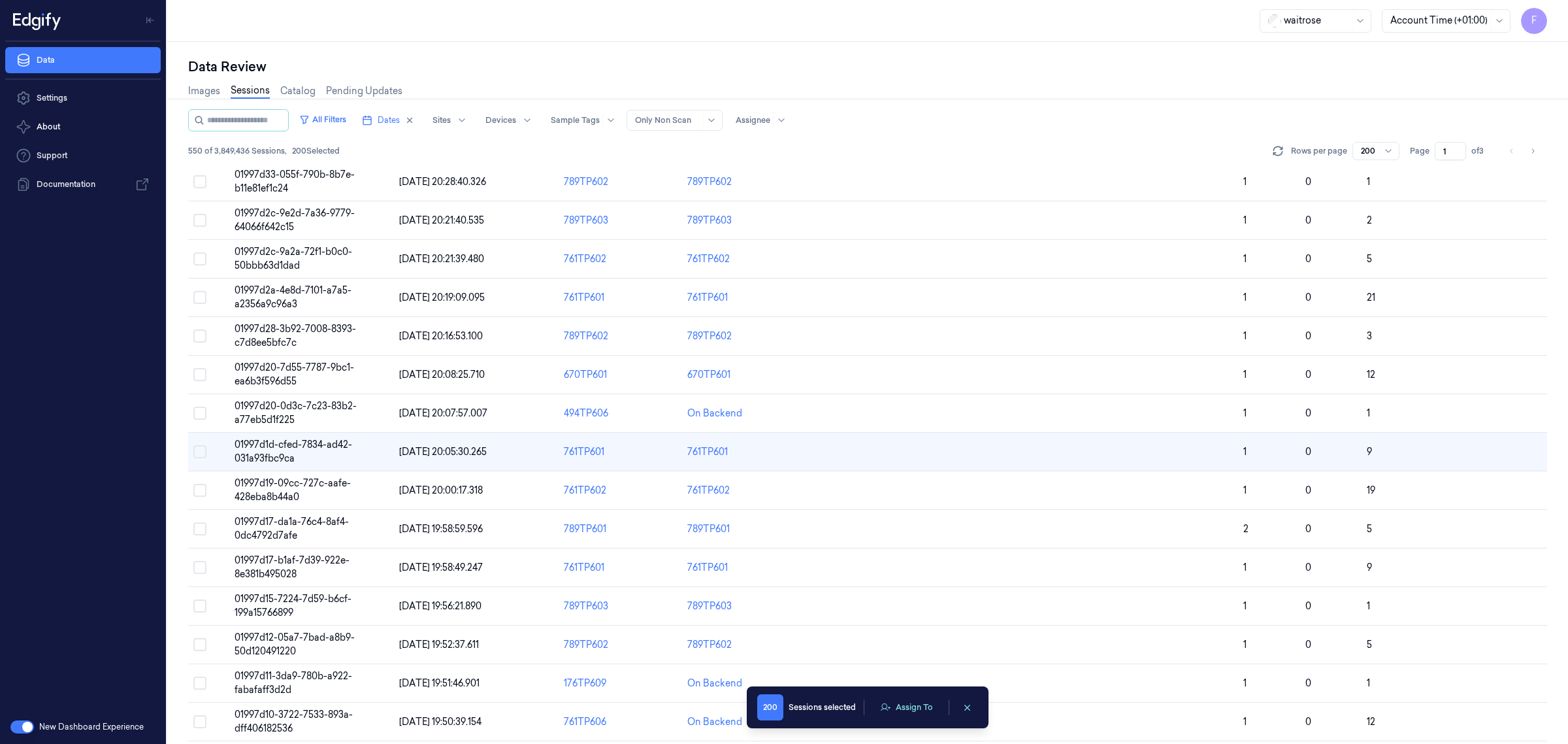
click at [1314, 107] on div "Images Sessions Catalog Pending Updates" at bounding box center [868, 92] width 1359 height 33
